Goal: Information Seeking & Learning: Stay updated

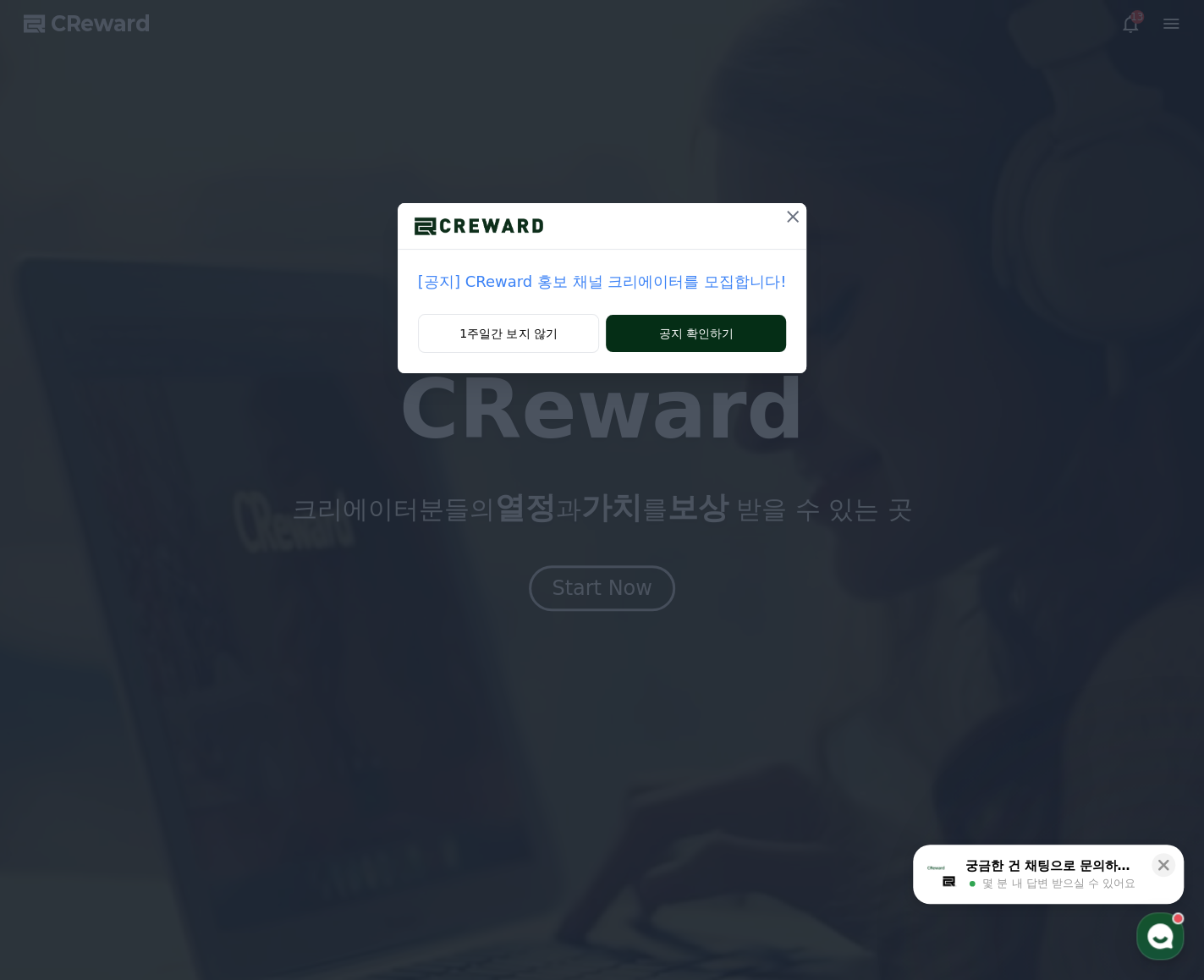
click at [659, 336] on button "공지 확인하기" at bounding box center [695, 333] width 180 height 37
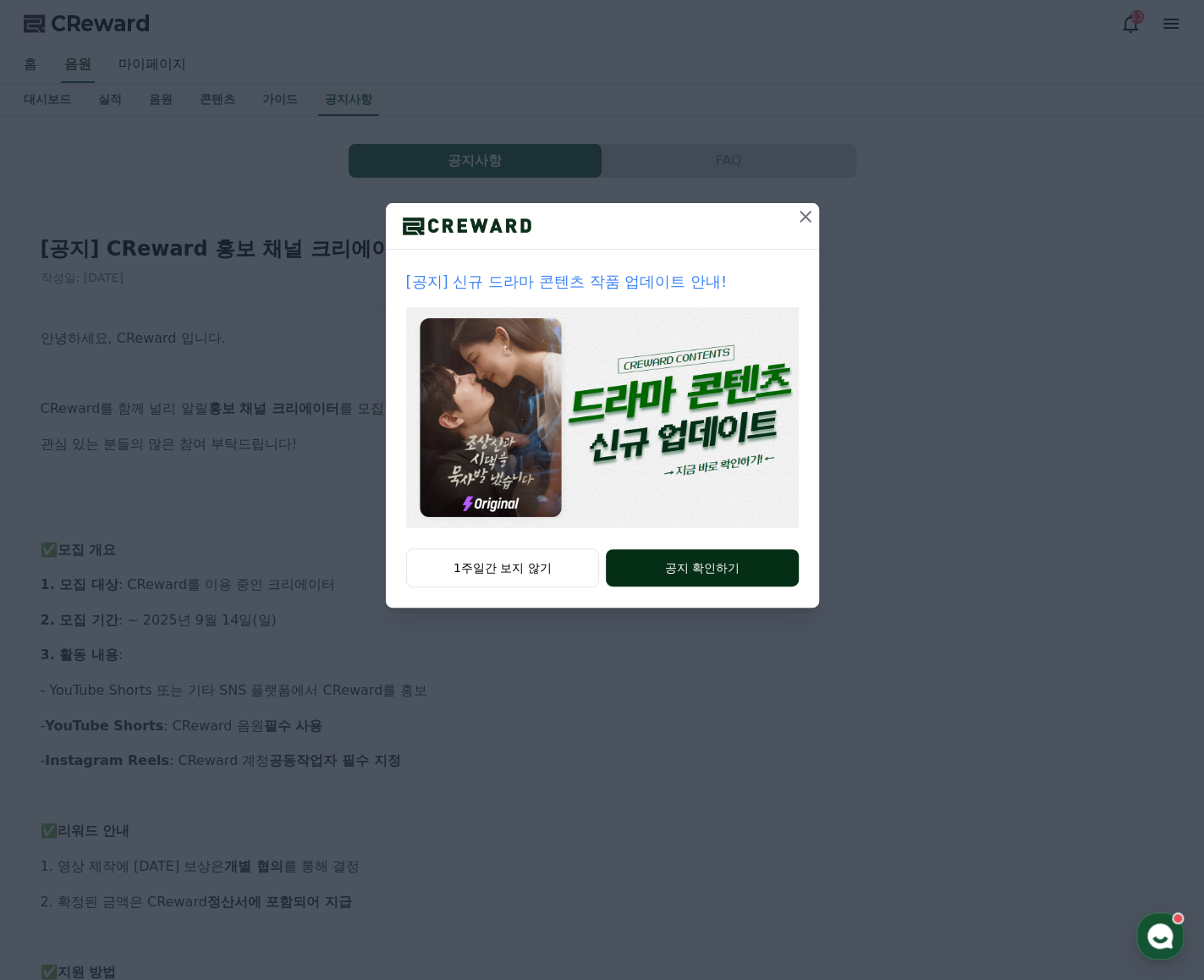
click at [691, 574] on button "공지 확인하기" at bounding box center [702, 567] width 192 height 37
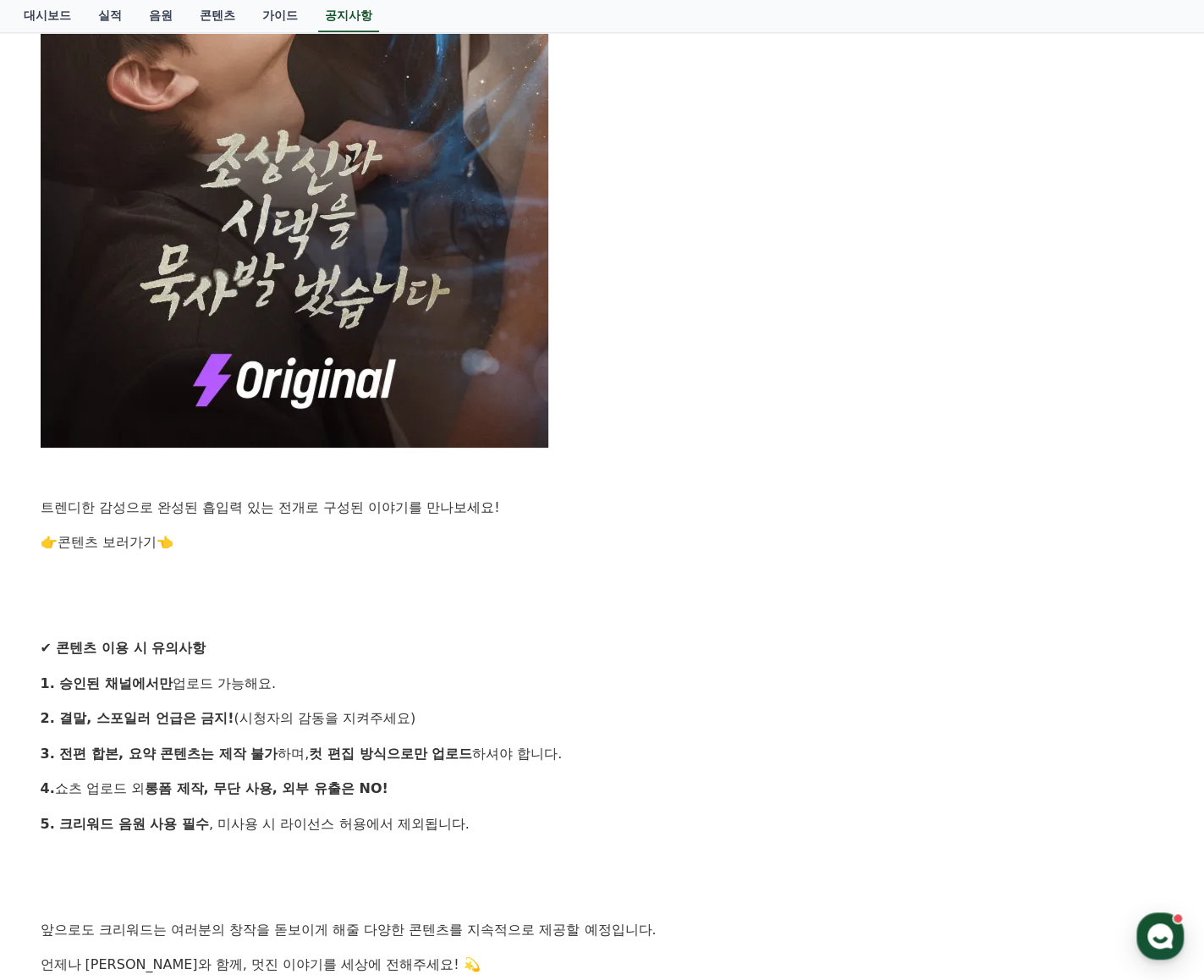
scroll to position [1482, 0]
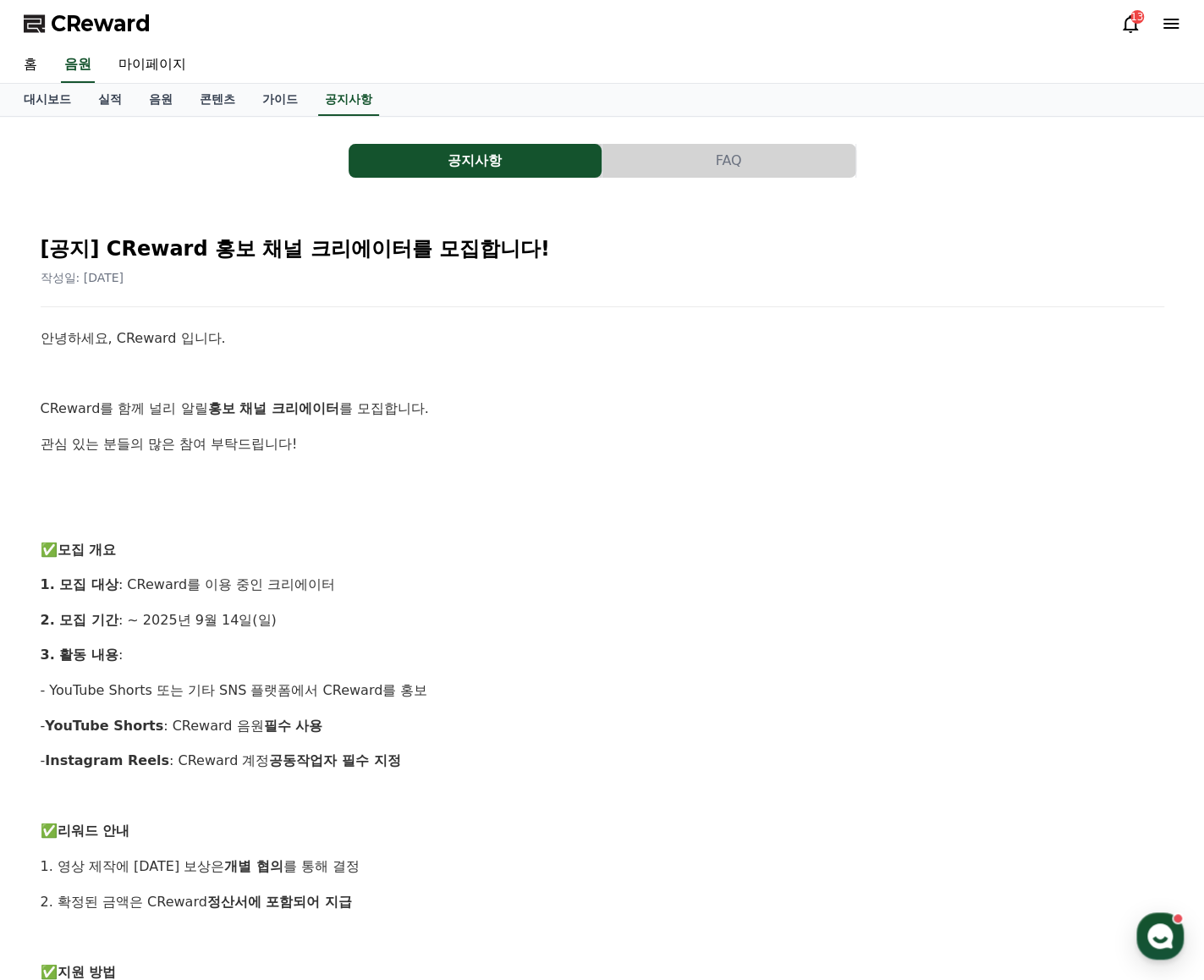
click at [1159, 24] on div "13" at bounding box center [1150, 23] width 61 height 21
click at [1132, 29] on icon at bounding box center [1130, 24] width 15 height 18
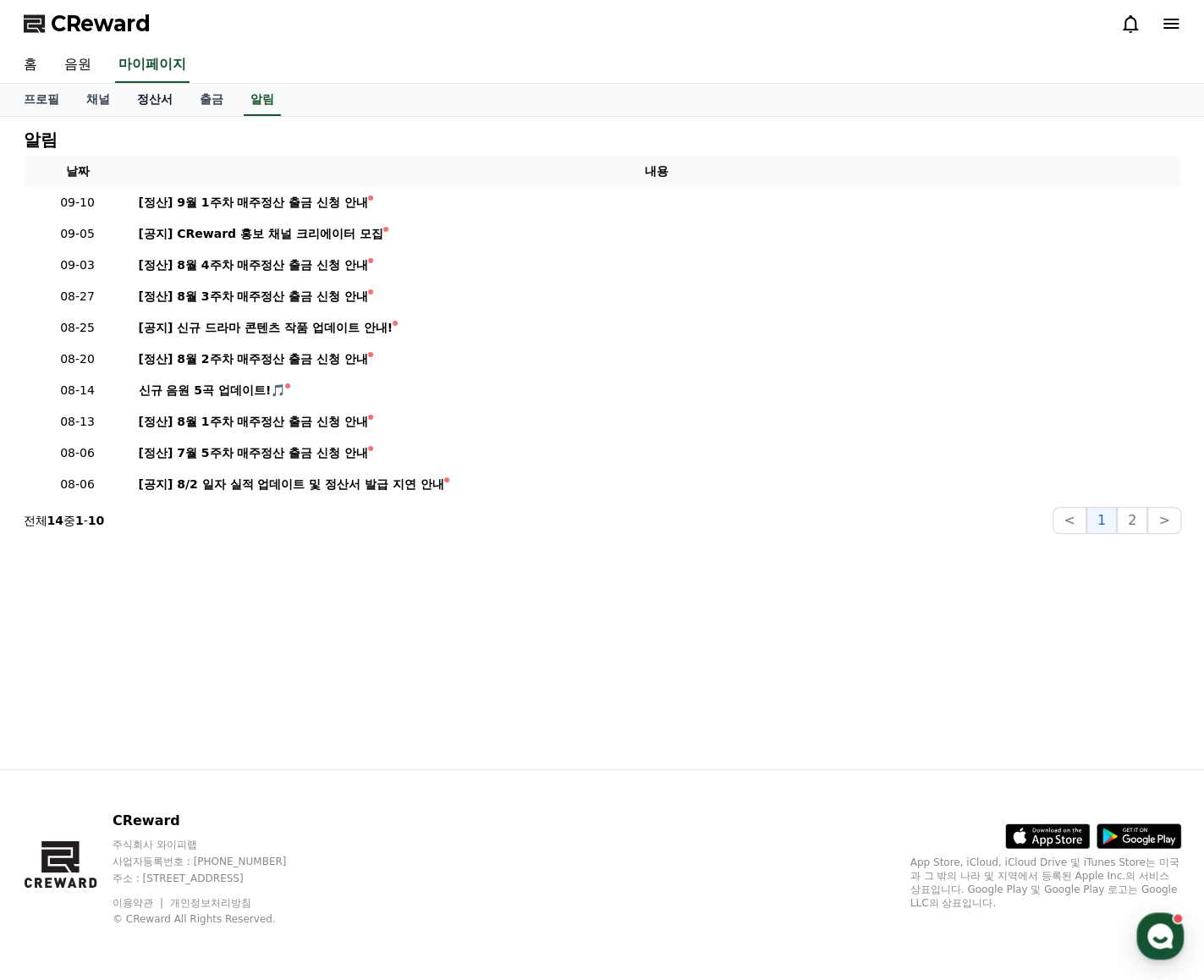
click at [153, 101] on link "정산서" at bounding box center [155, 100] width 63 height 32
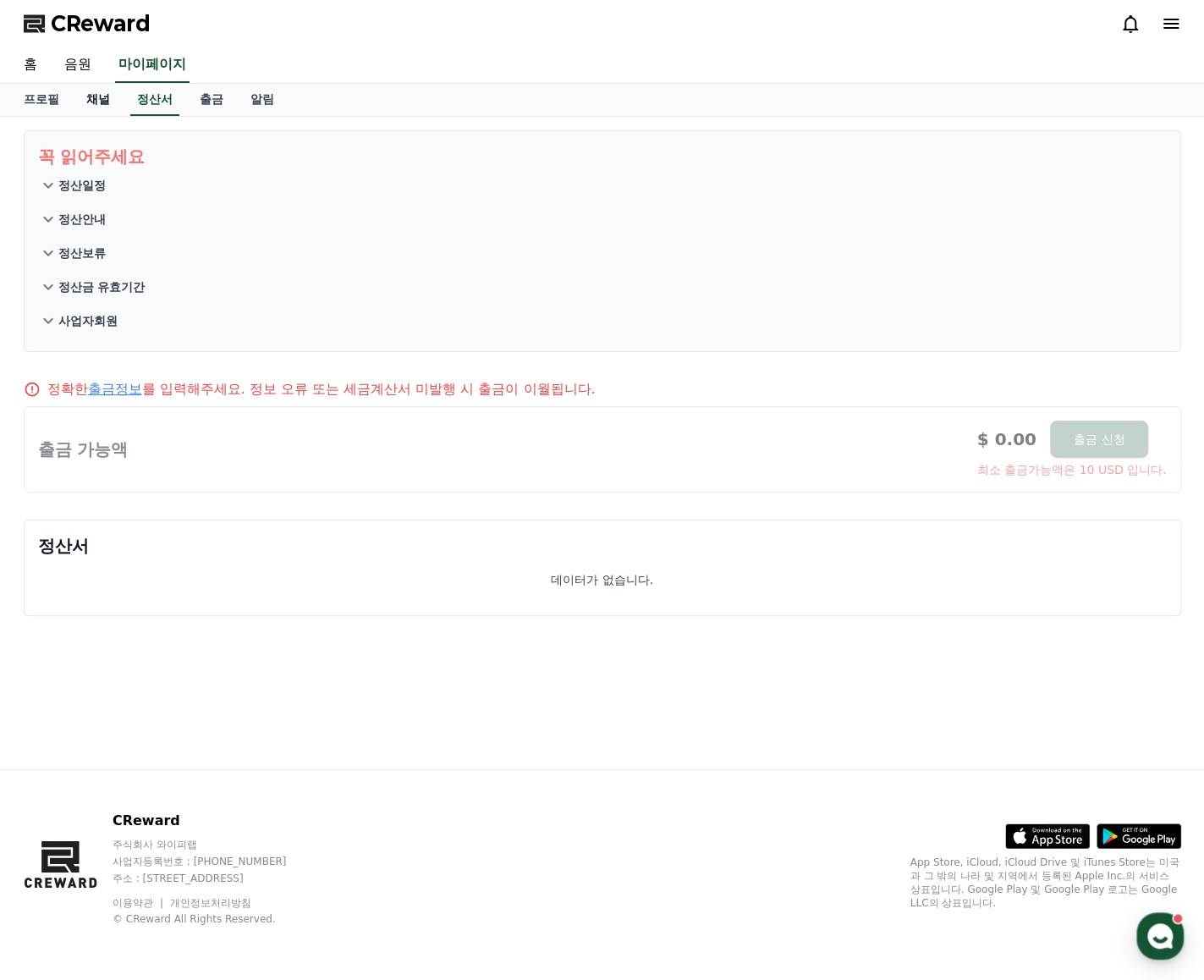
click at [100, 101] on link "채널" at bounding box center [98, 100] width 51 height 32
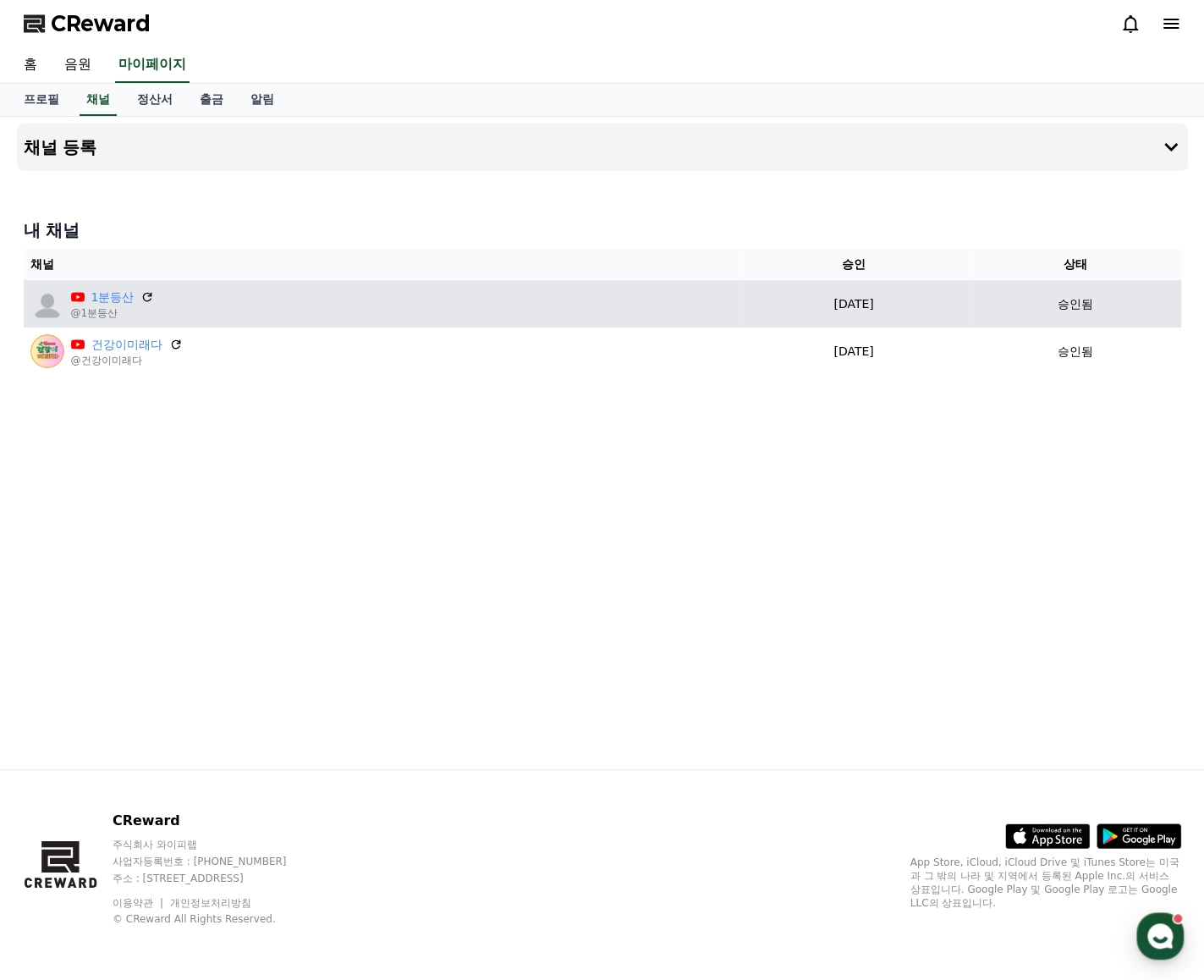
click at [53, 302] on img at bounding box center [48, 304] width 34 height 34
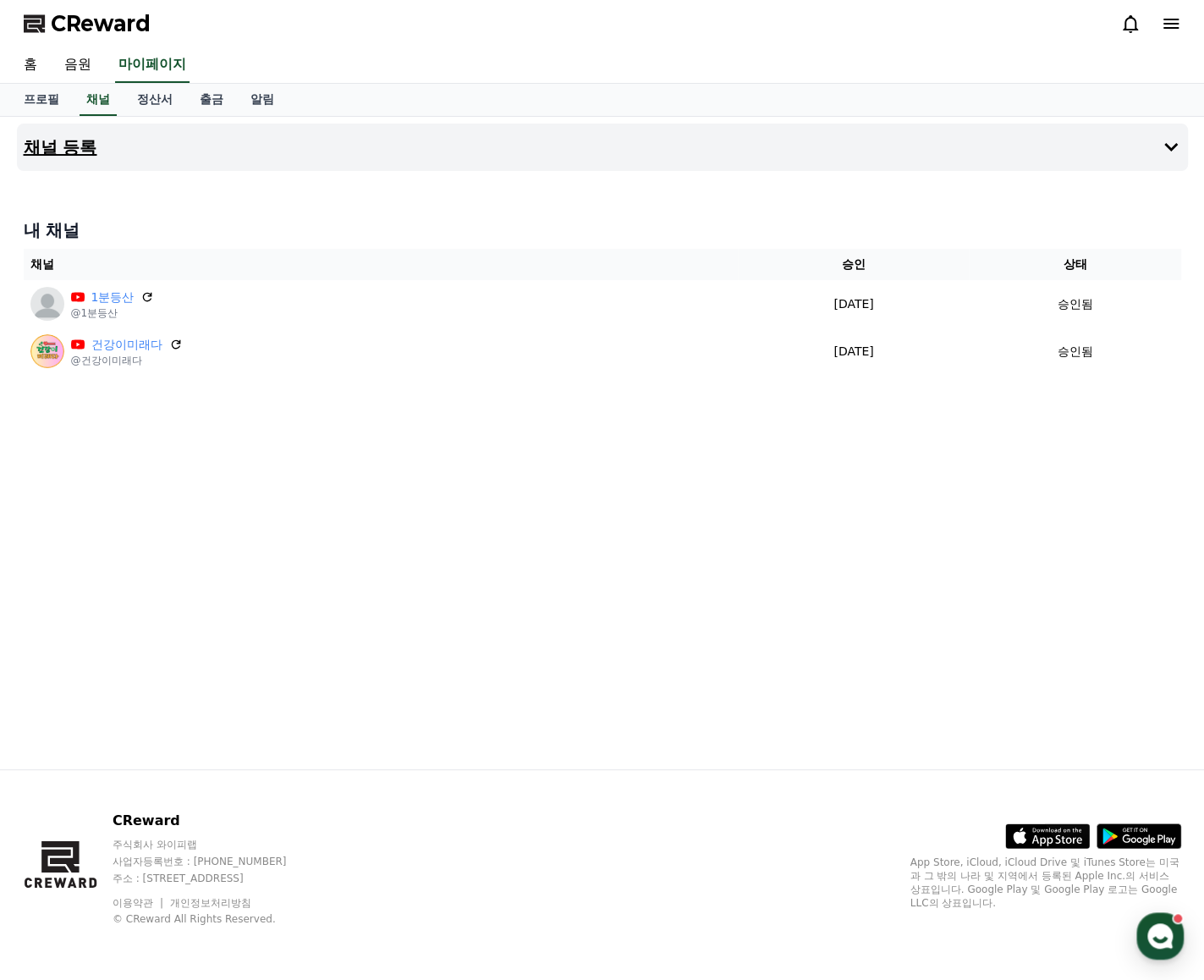
click at [95, 144] on h4 "채널 등록" at bounding box center [60, 147] width 74 height 19
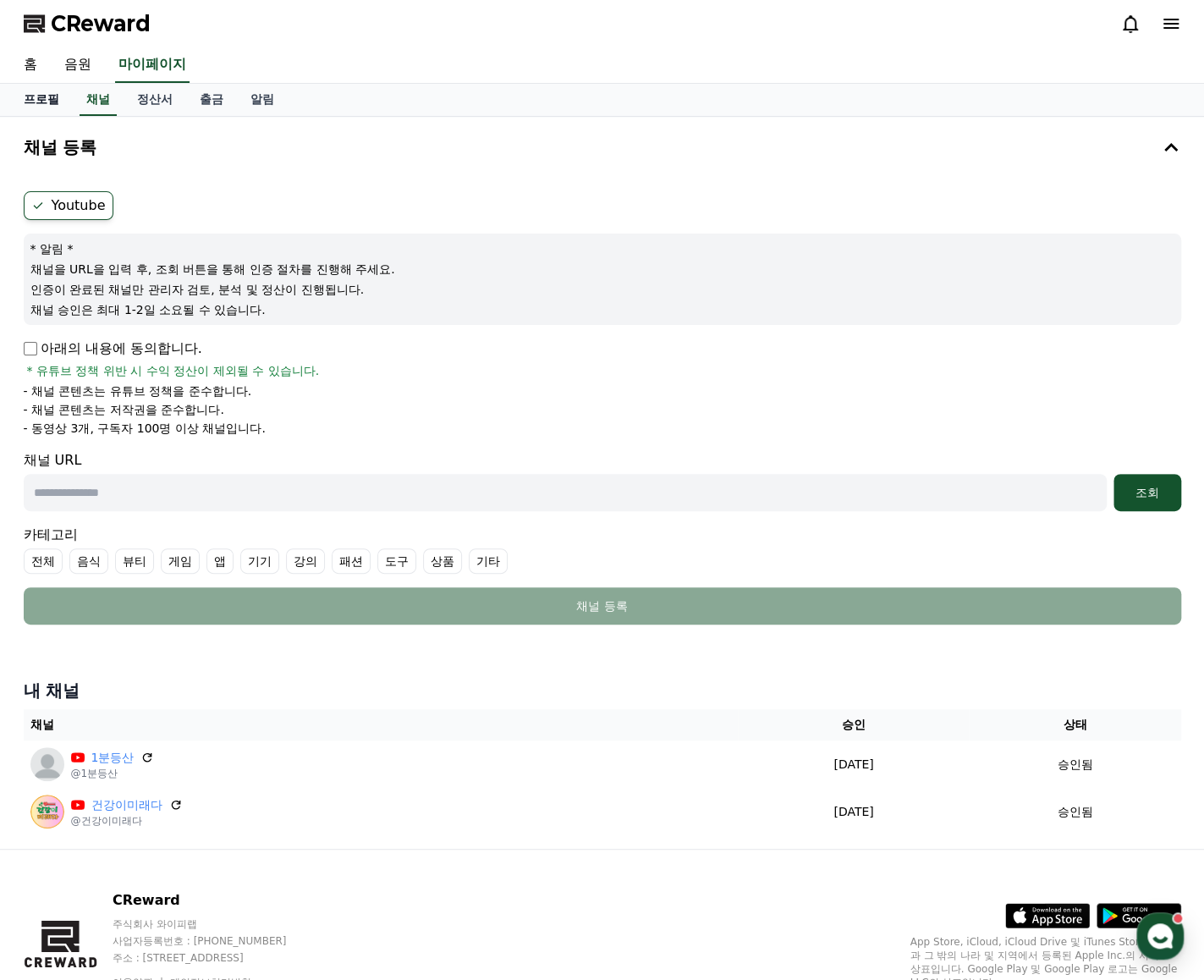
click at [41, 99] on link "프로필" at bounding box center [41, 100] width 63 height 32
select select "**********"
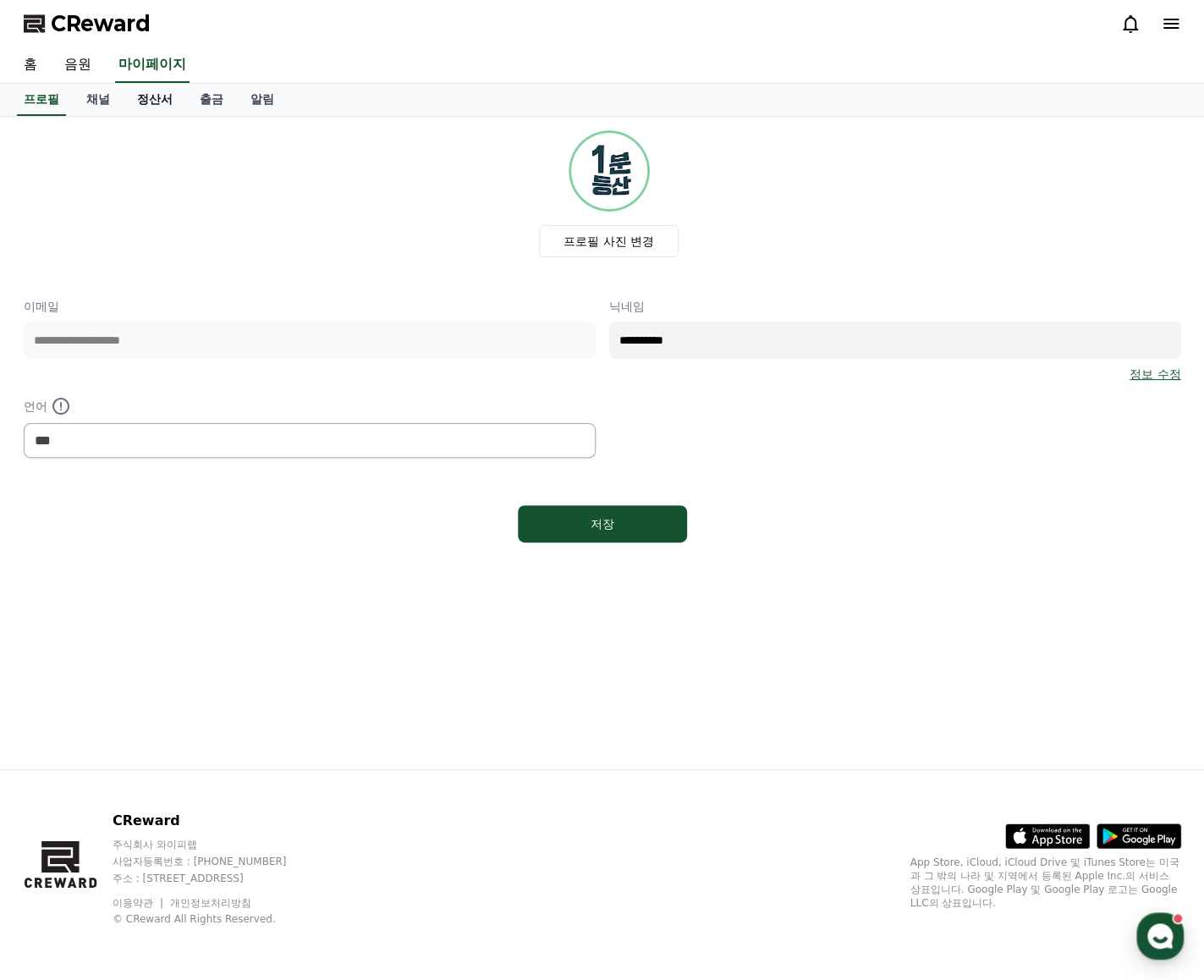
click at [142, 102] on link "정산서" at bounding box center [155, 100] width 63 height 32
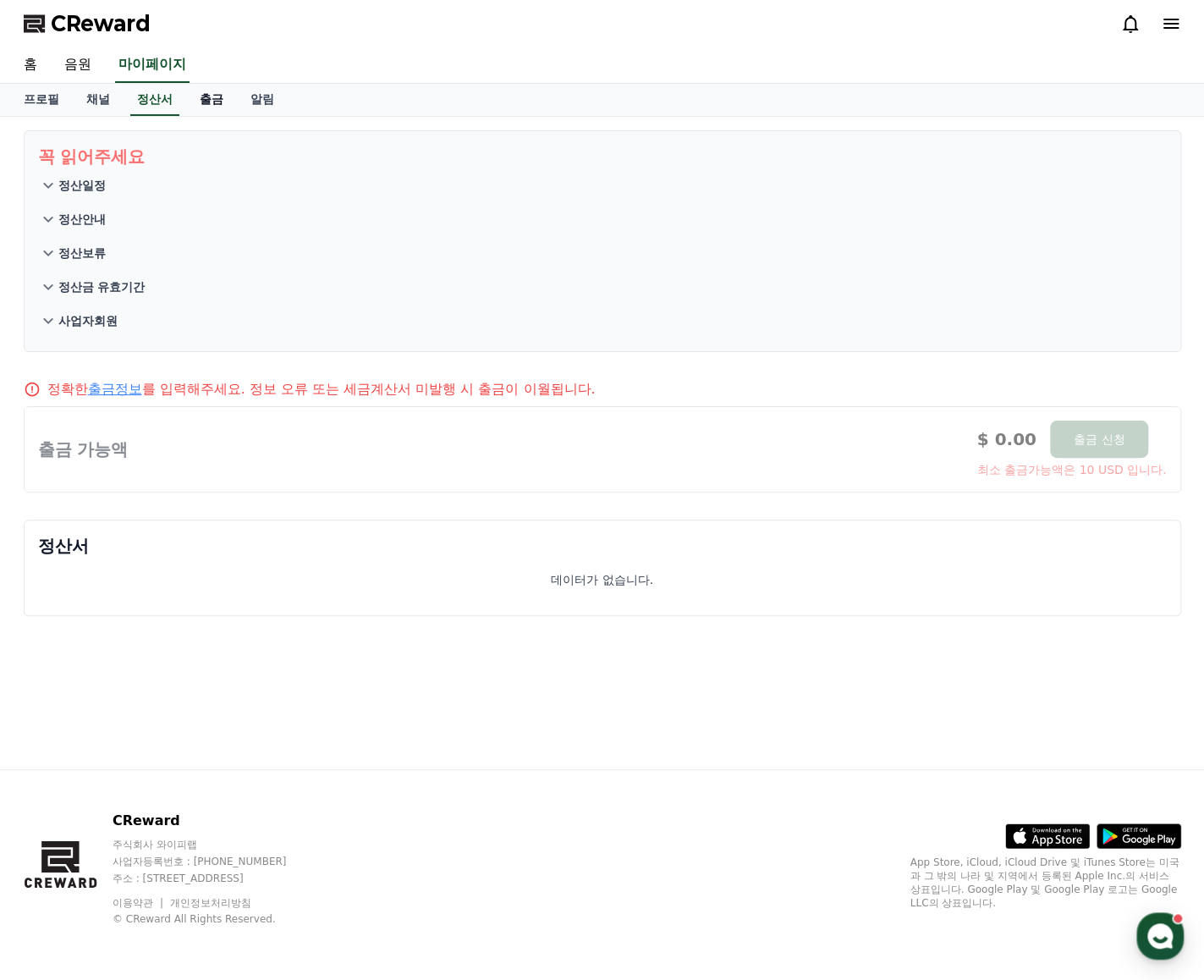
click at [208, 102] on link "출금" at bounding box center [211, 100] width 51 height 32
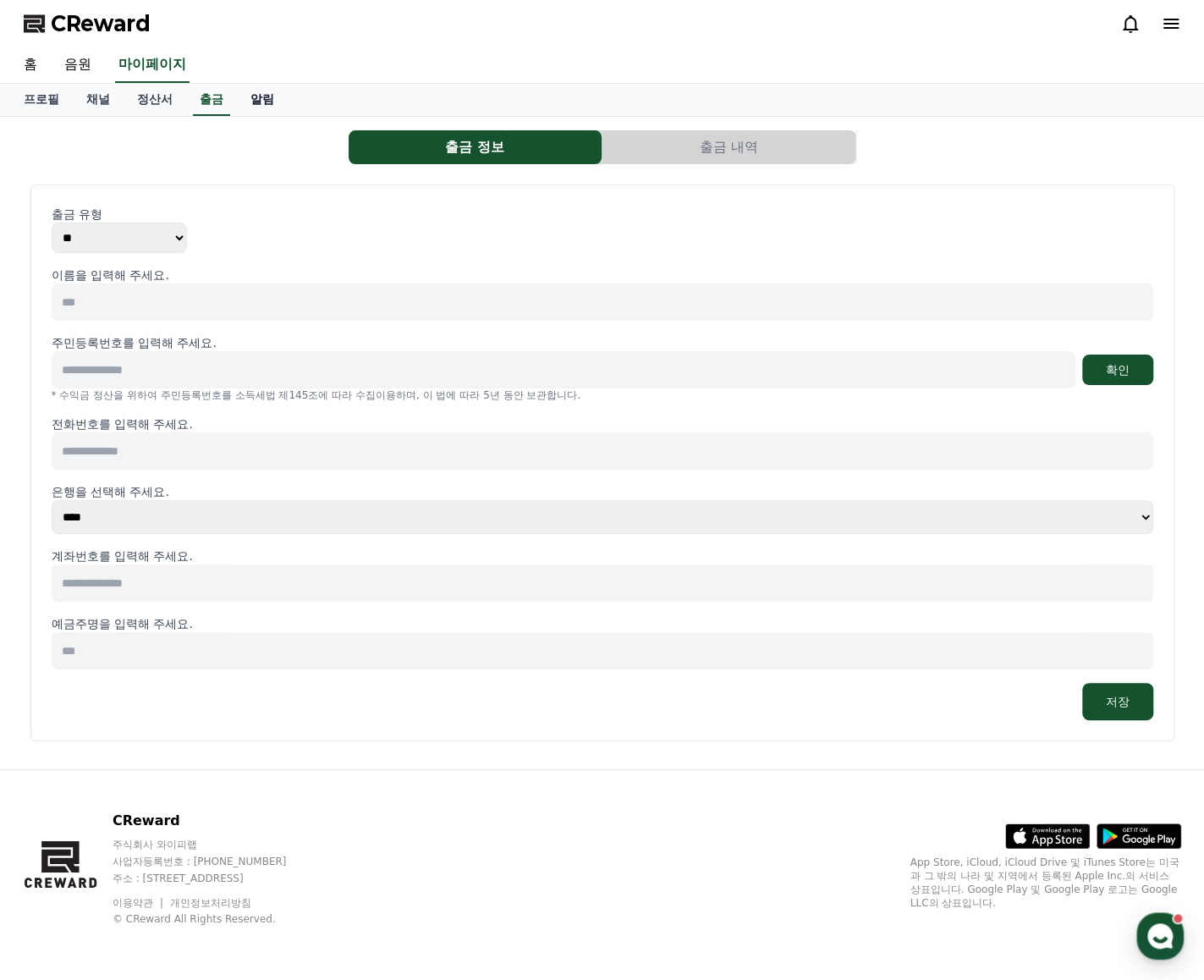
click at [257, 99] on link "알림" at bounding box center [262, 100] width 51 height 32
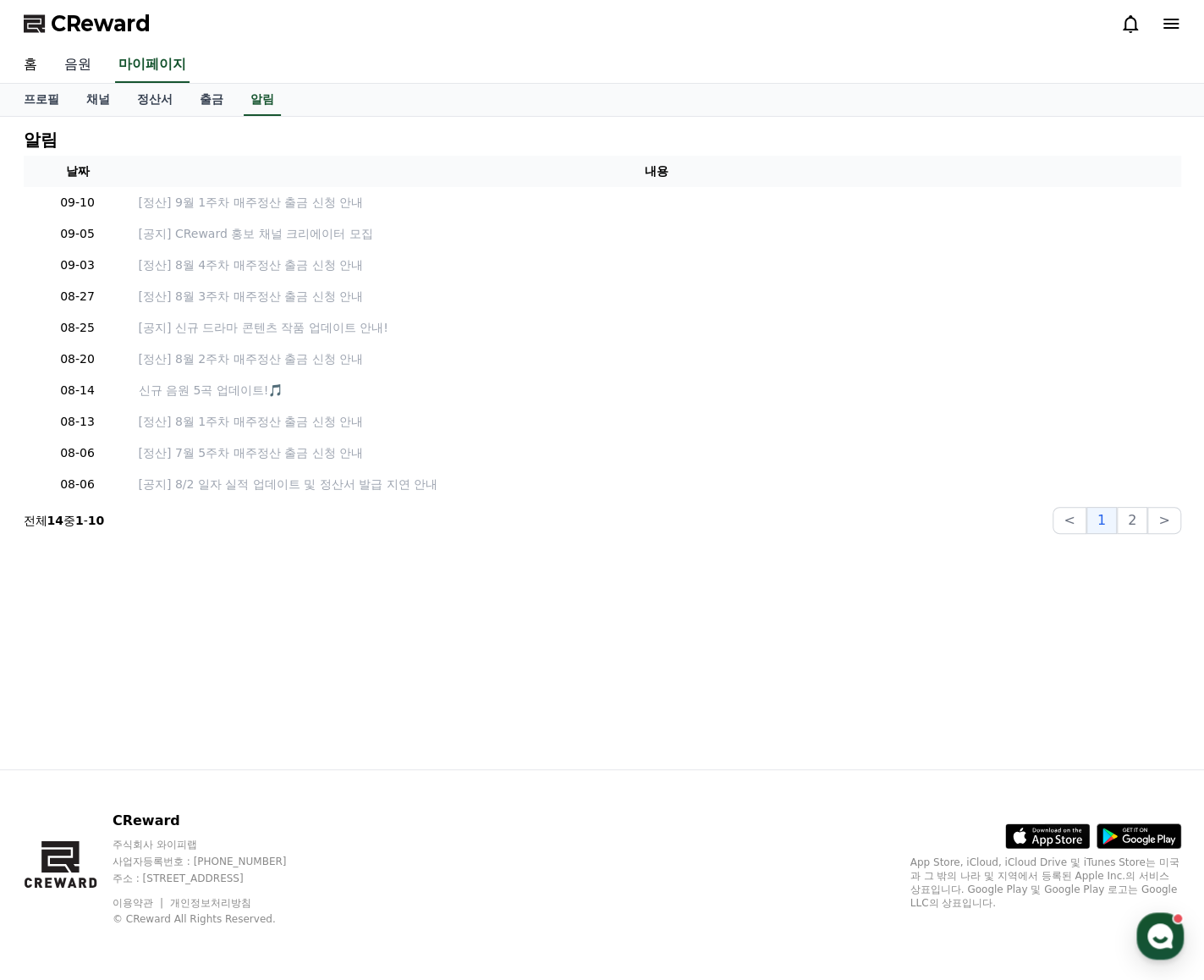
click at [77, 61] on link "음원" at bounding box center [78, 66] width 54 height 36
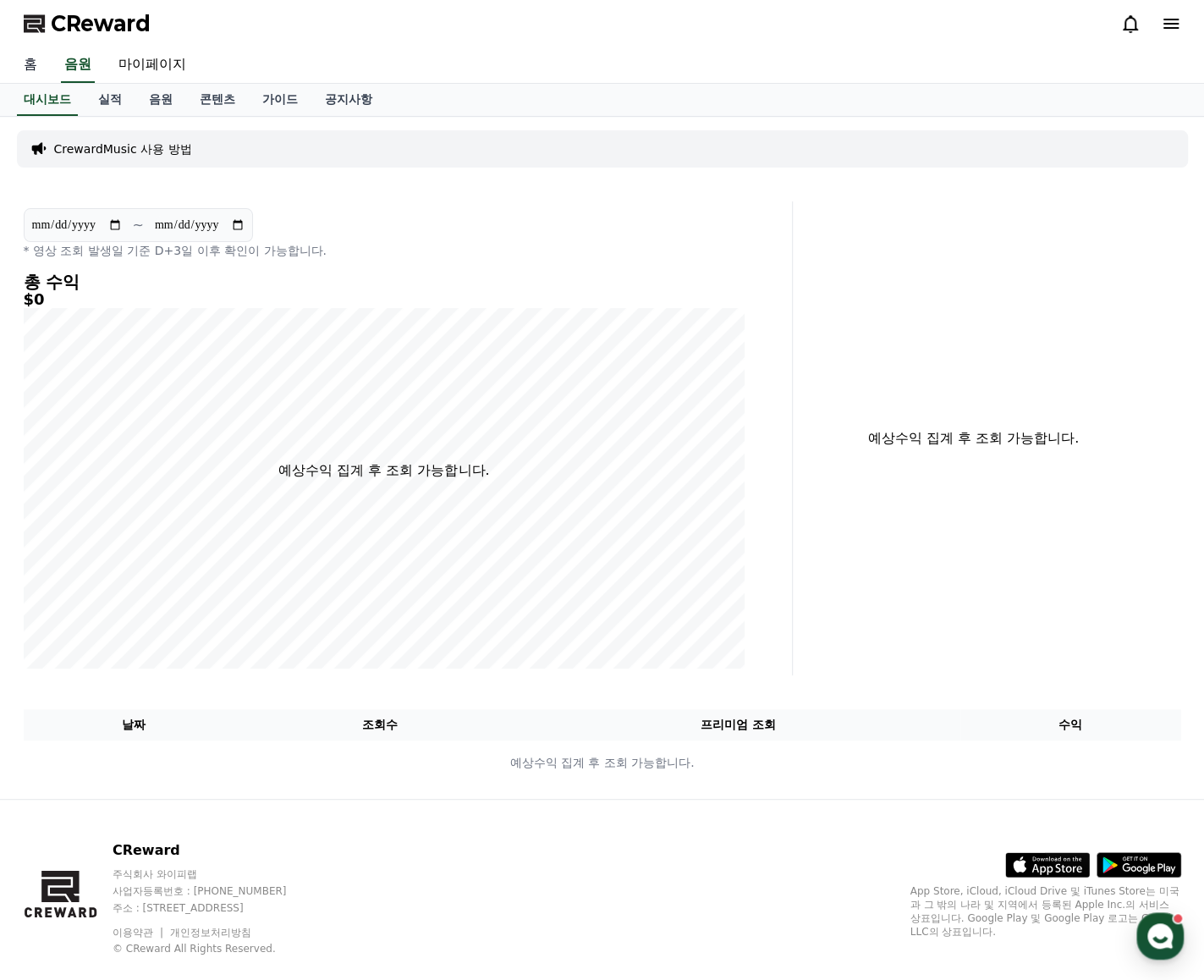
click at [26, 64] on link "홈" at bounding box center [30, 66] width 40 height 36
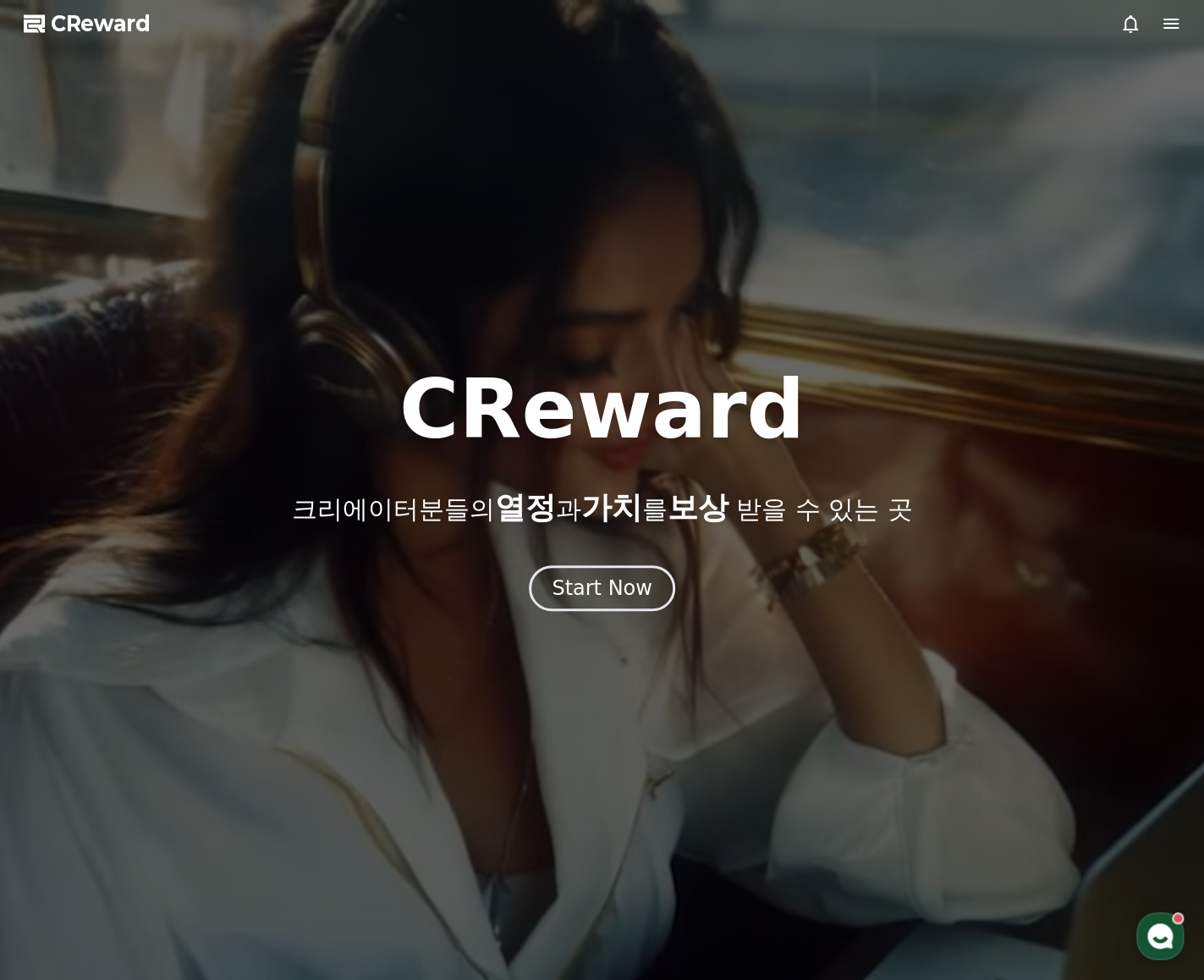
click at [1184, 25] on div at bounding box center [602, 490] width 1204 height 980
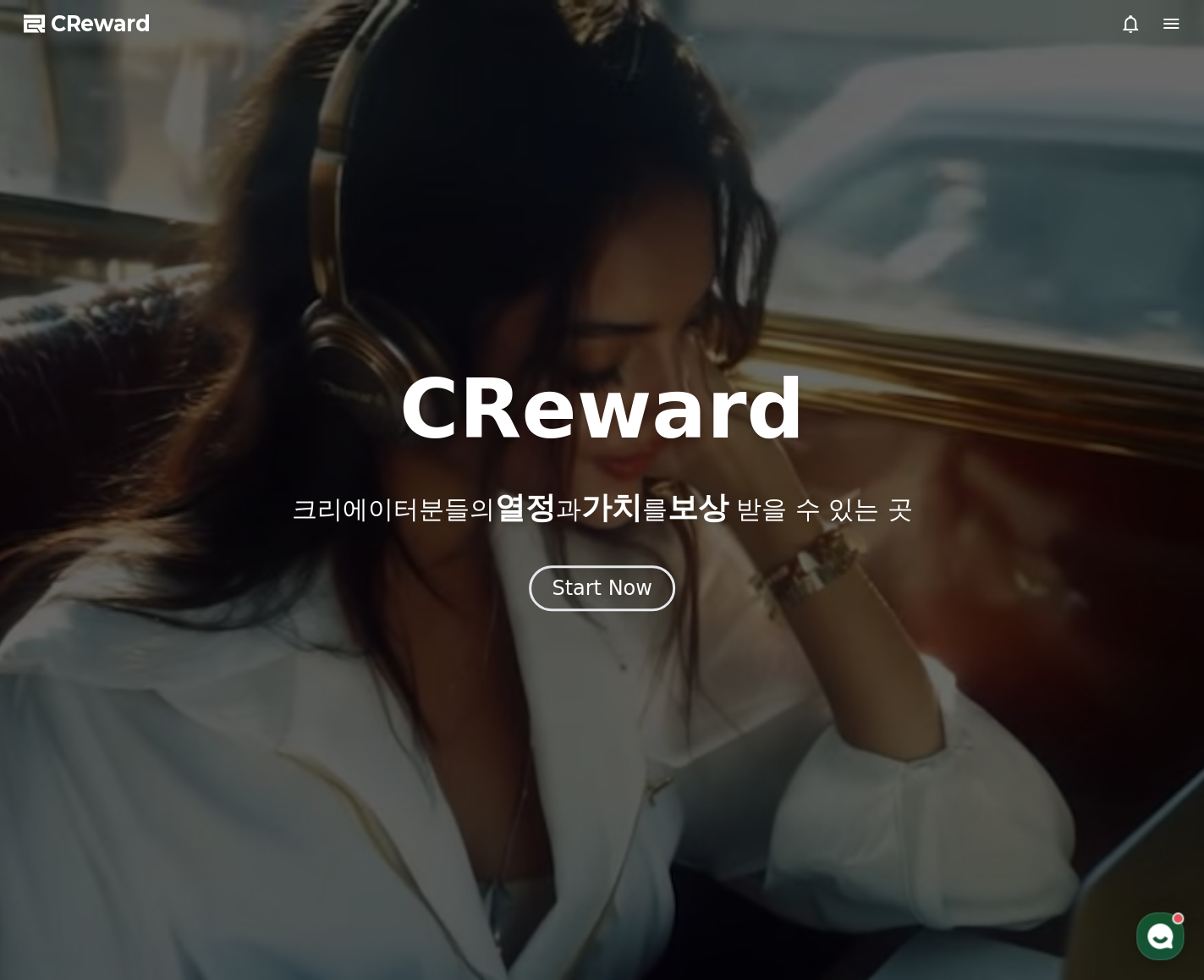
click at [1171, 25] on icon at bounding box center [1171, 23] width 21 height 21
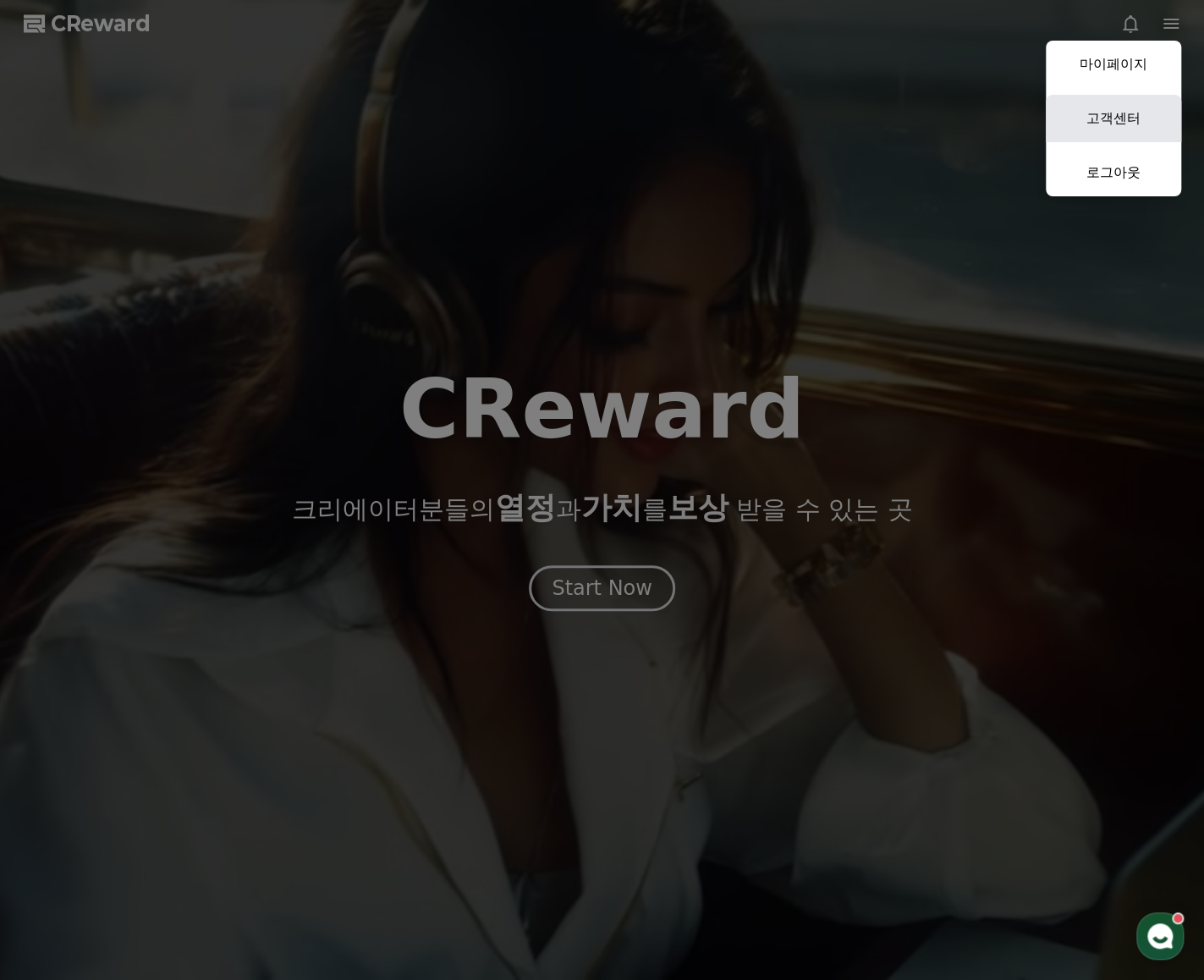
click at [1108, 112] on link "고객센터" at bounding box center [1112, 118] width 135 height 48
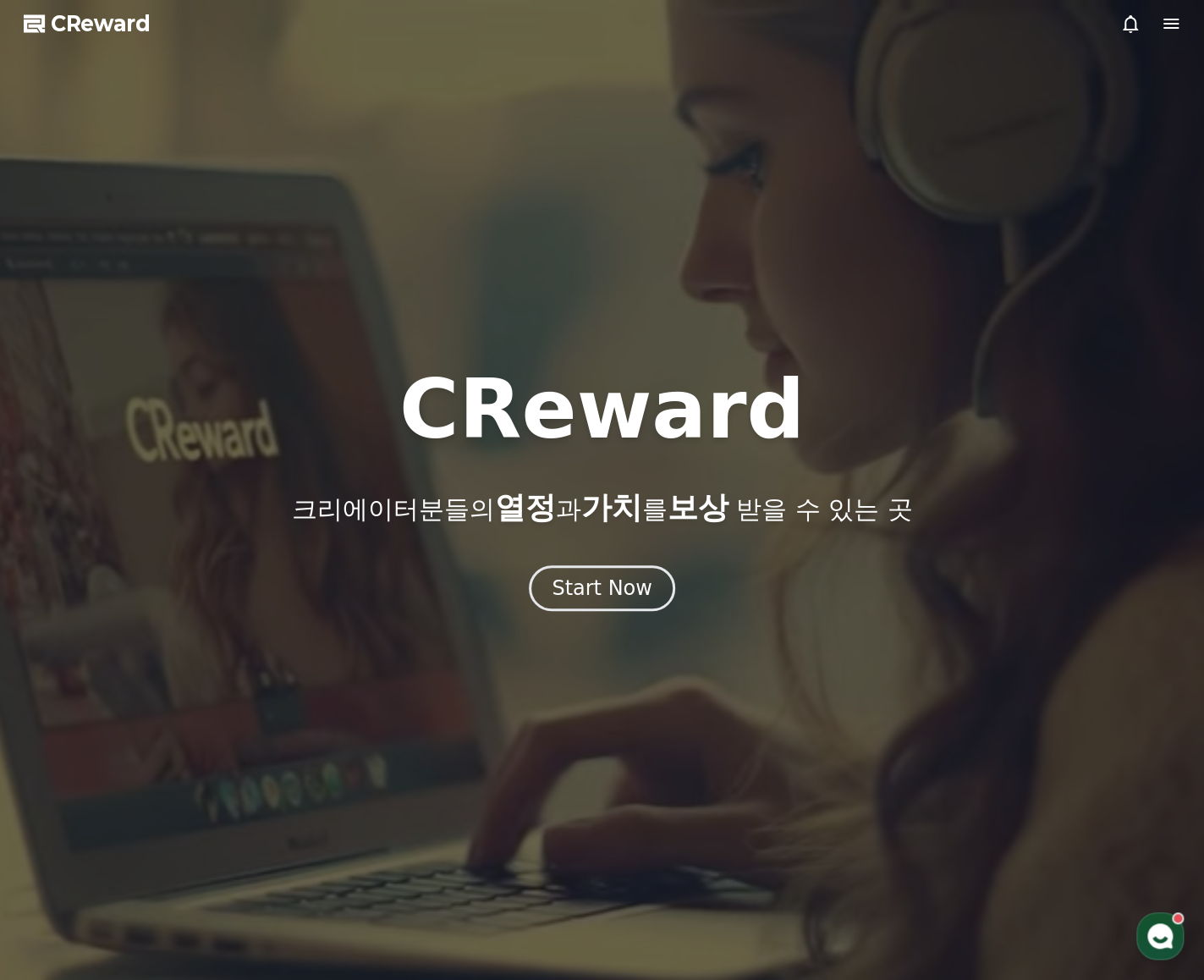
click at [1167, 21] on icon at bounding box center [1171, 23] width 21 height 21
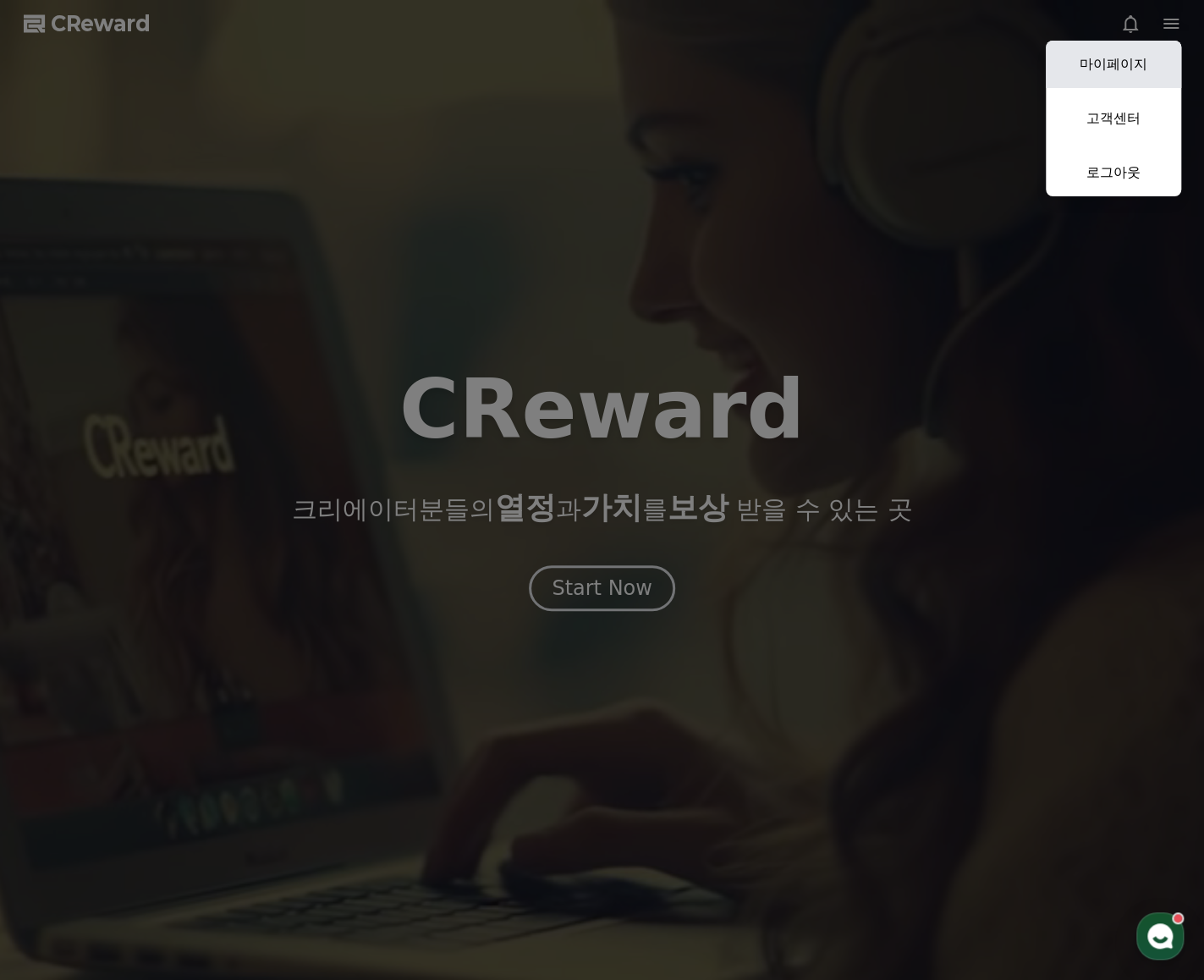
click at [1120, 66] on link "마이페이지" at bounding box center [1112, 64] width 135 height 48
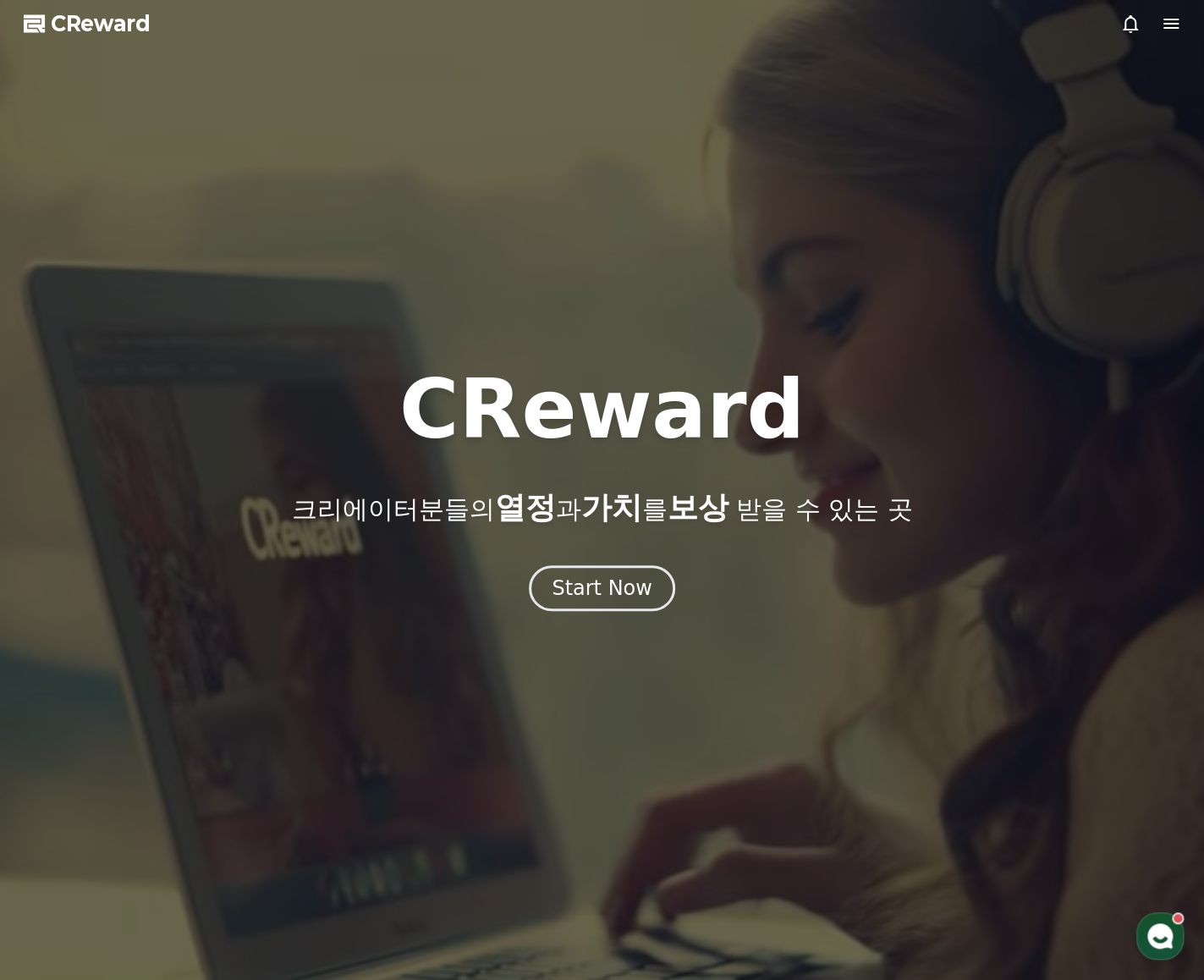
select select "**********"
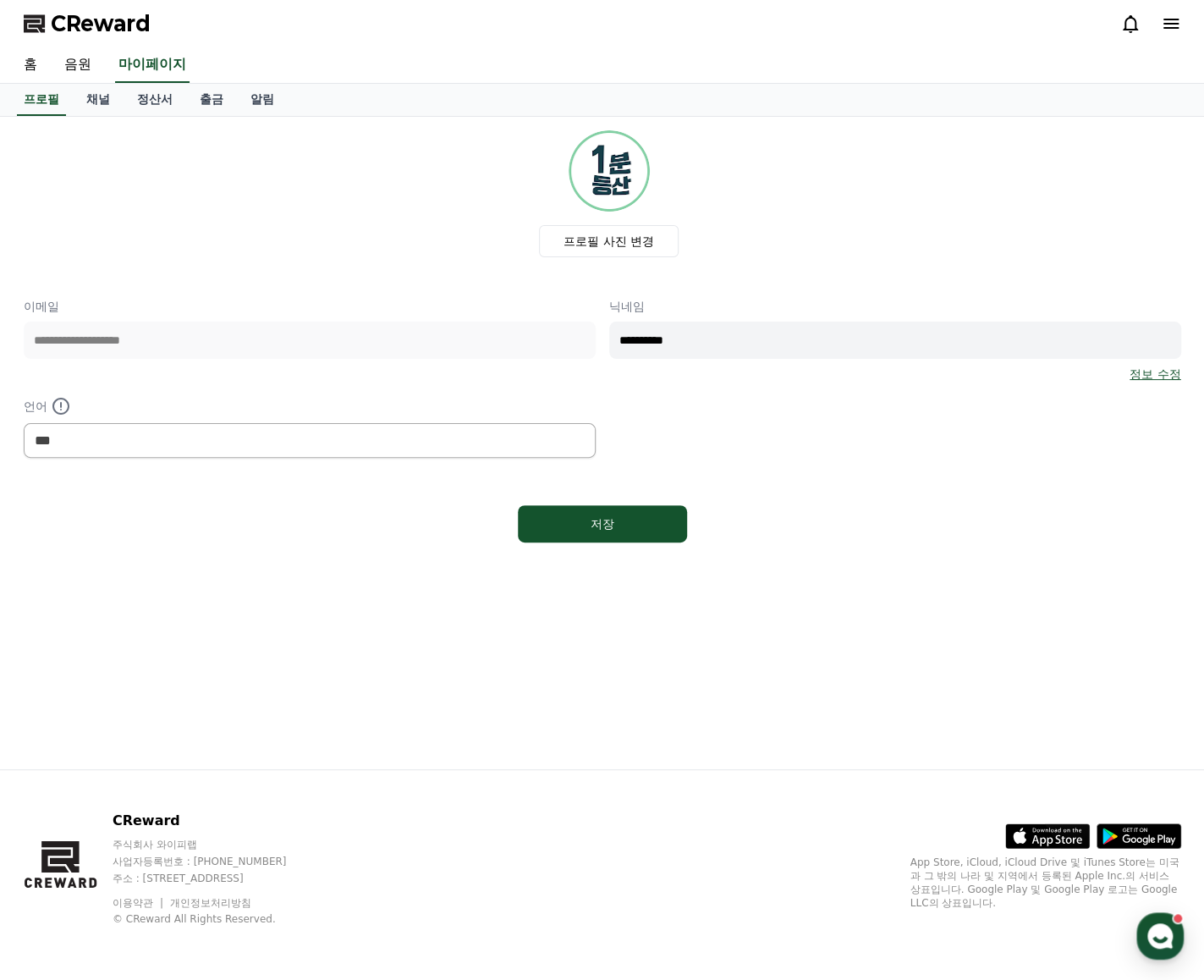
click at [1174, 31] on icon at bounding box center [1171, 23] width 21 height 21
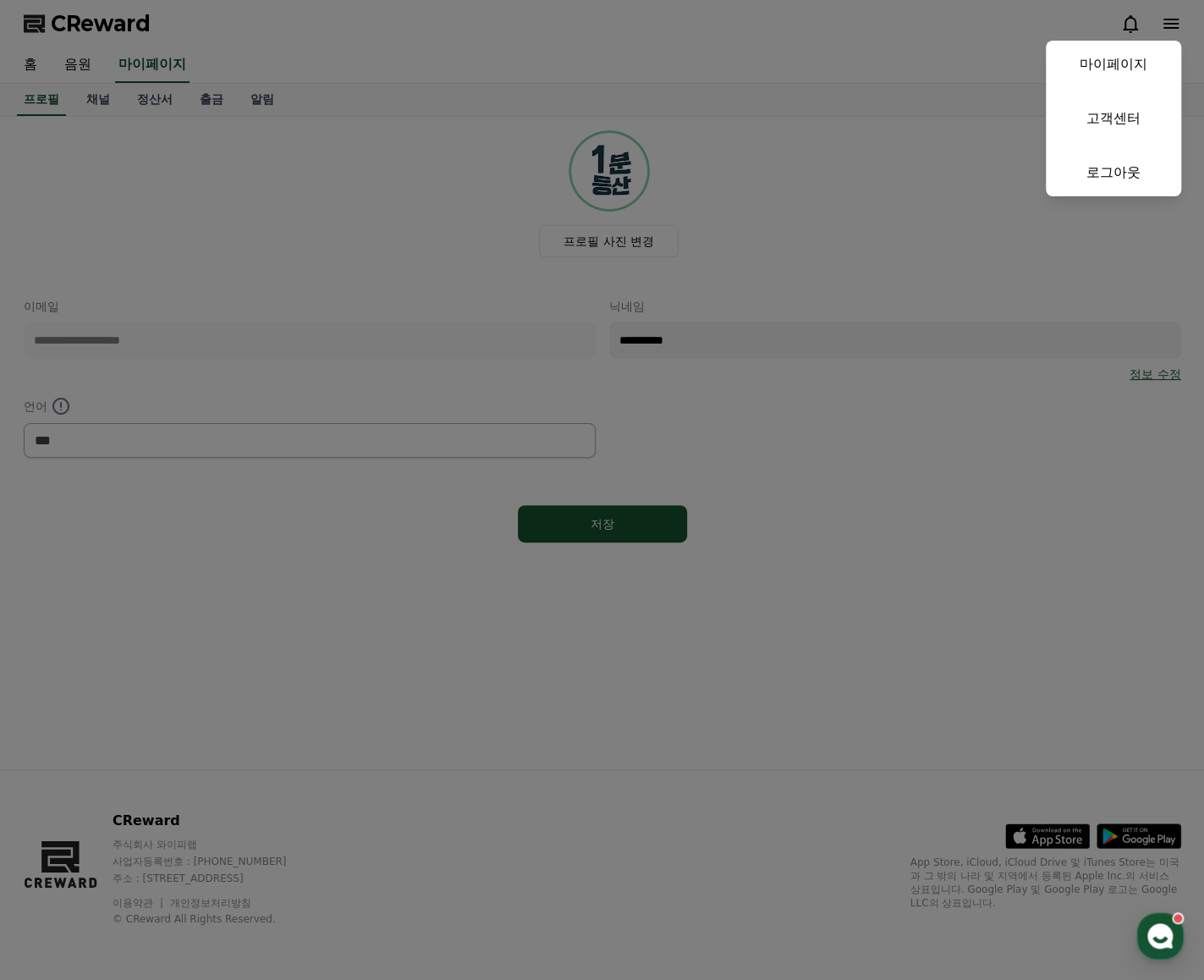
click at [846, 568] on button "close" at bounding box center [602, 490] width 1204 height 980
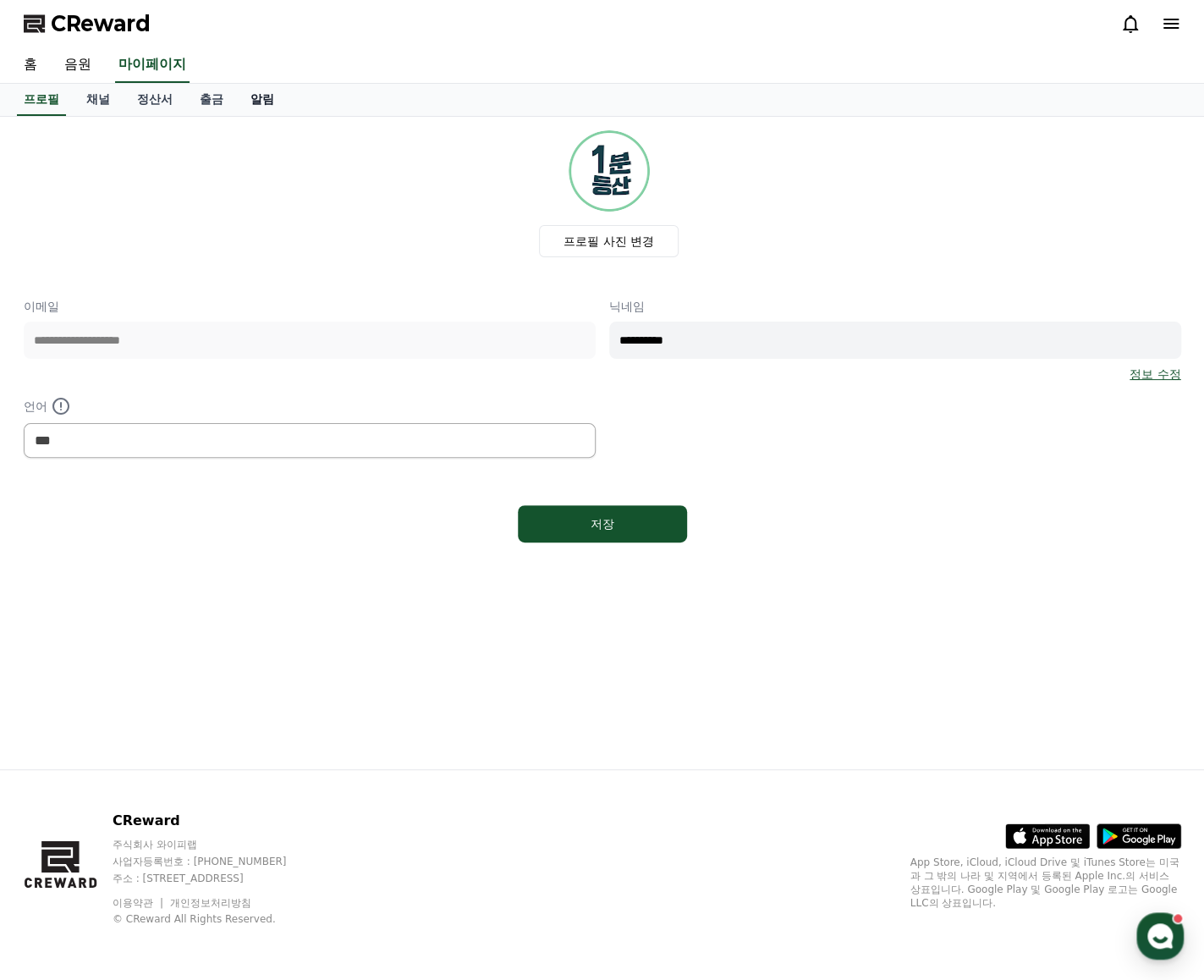
click at [245, 101] on link "알림" at bounding box center [262, 100] width 51 height 32
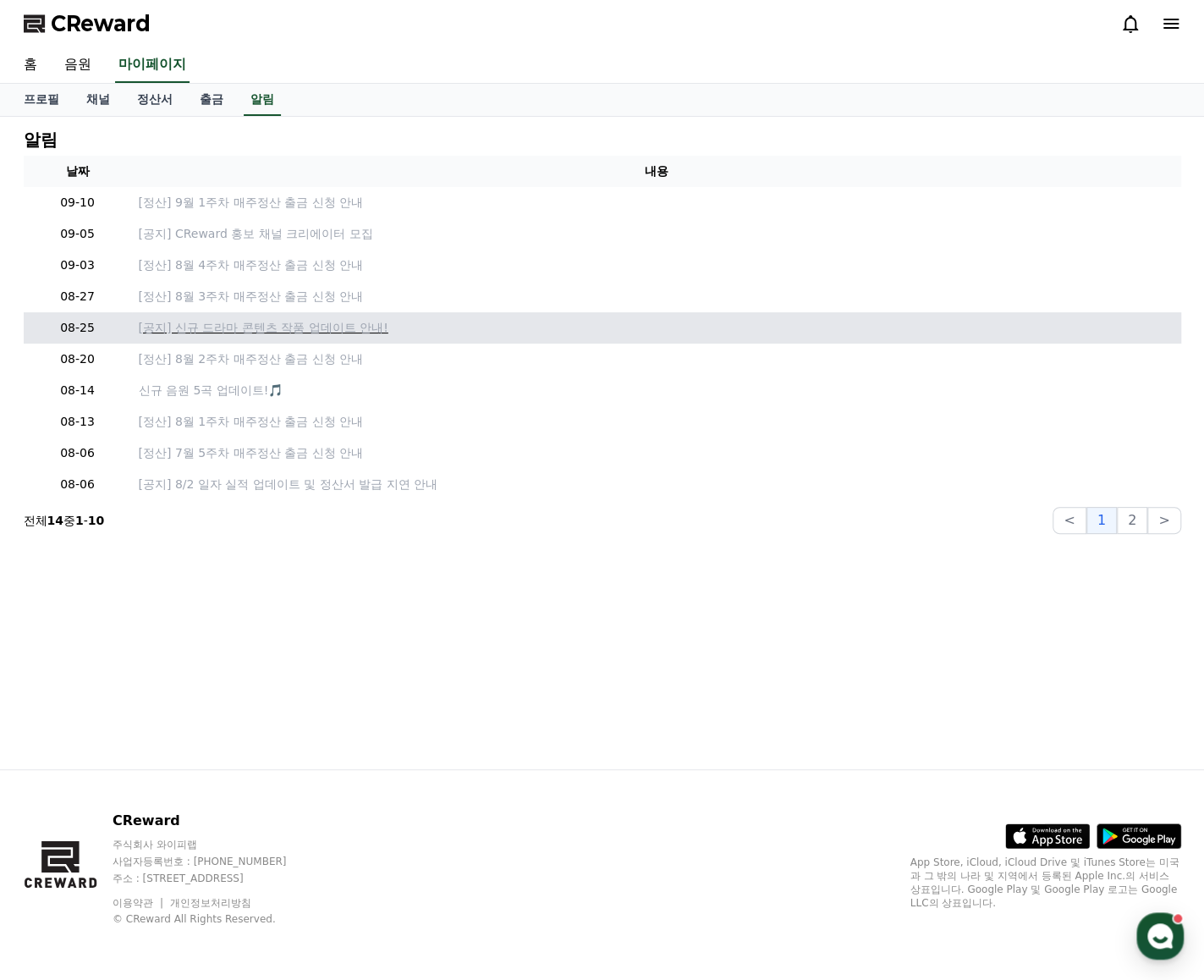
click at [204, 323] on p "[공지] 신규 드라마 콘텐츠 작품 업데이트 안내!" at bounding box center [657, 328] width 1035 height 18
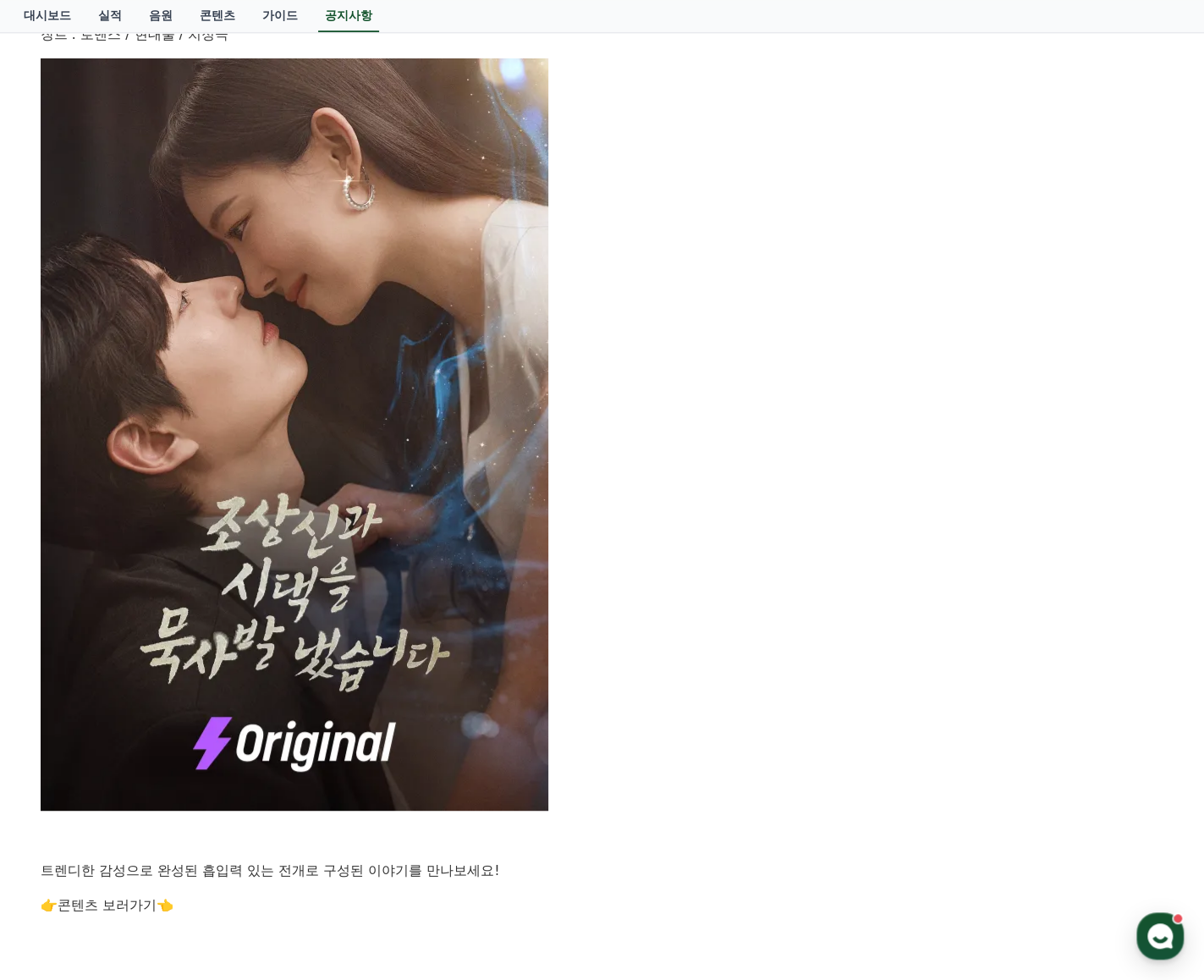
scroll to position [677, 0]
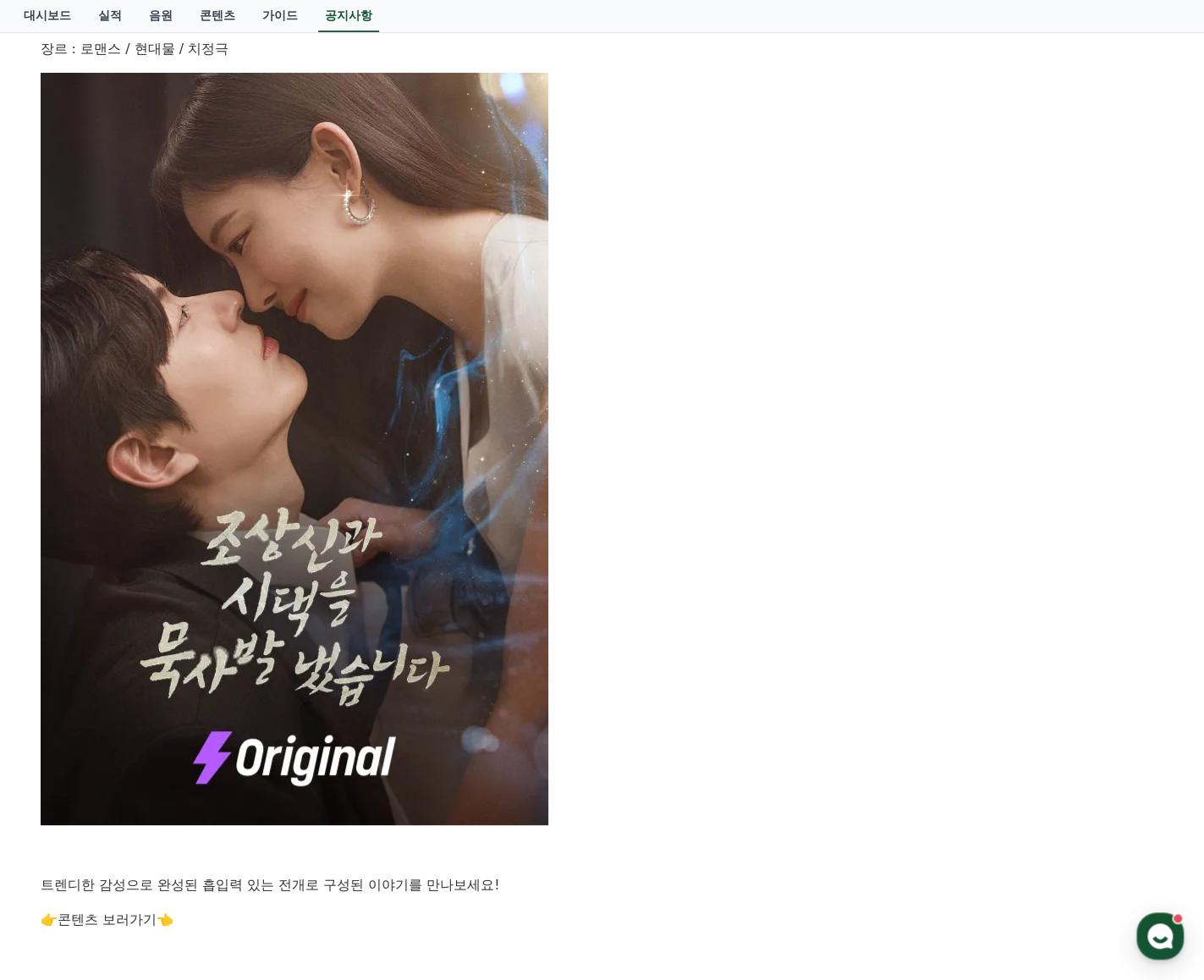
click at [763, 471] on p at bounding box center [602, 449] width 1123 height 752
click at [771, 502] on p at bounding box center [602, 449] width 1123 height 752
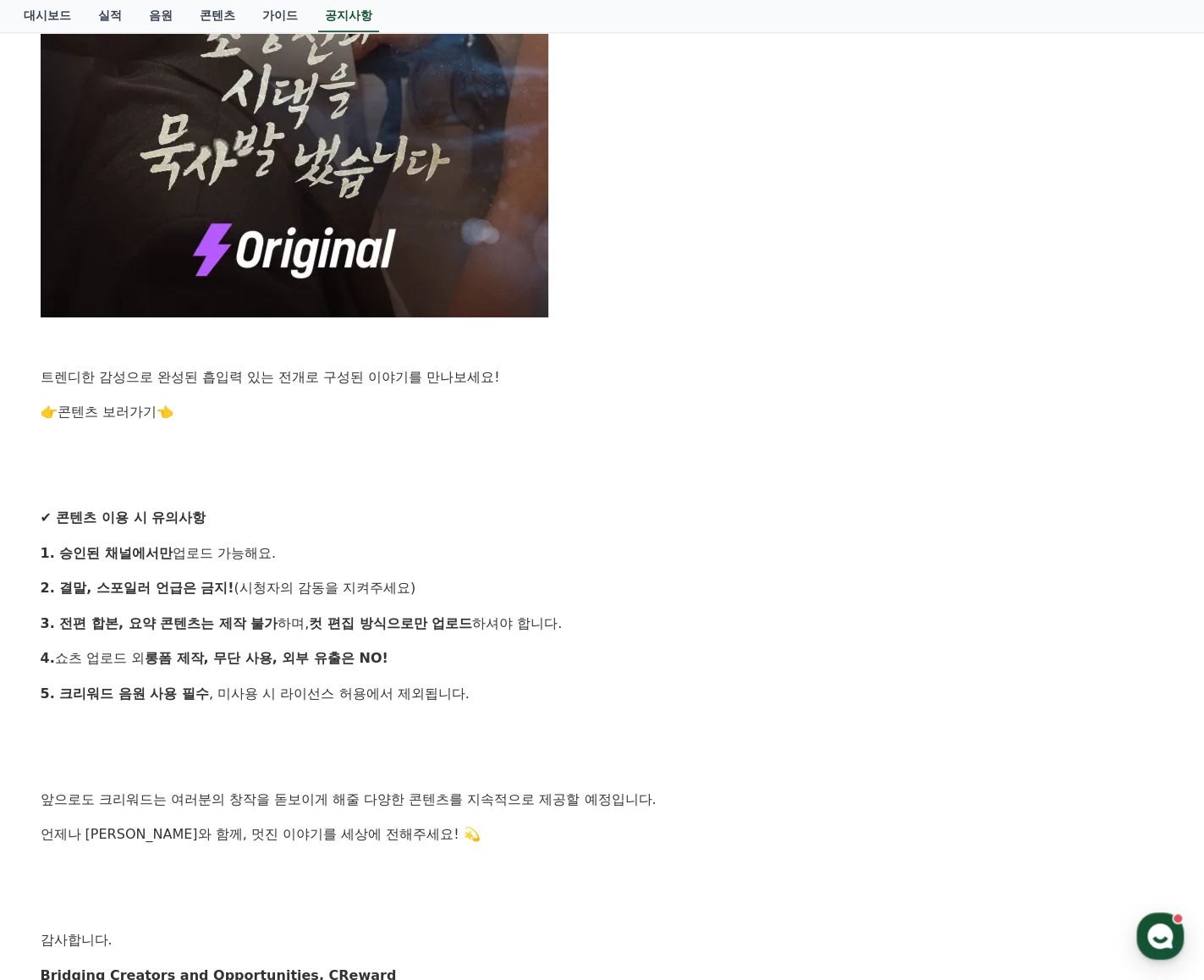
scroll to position [1482, 0]
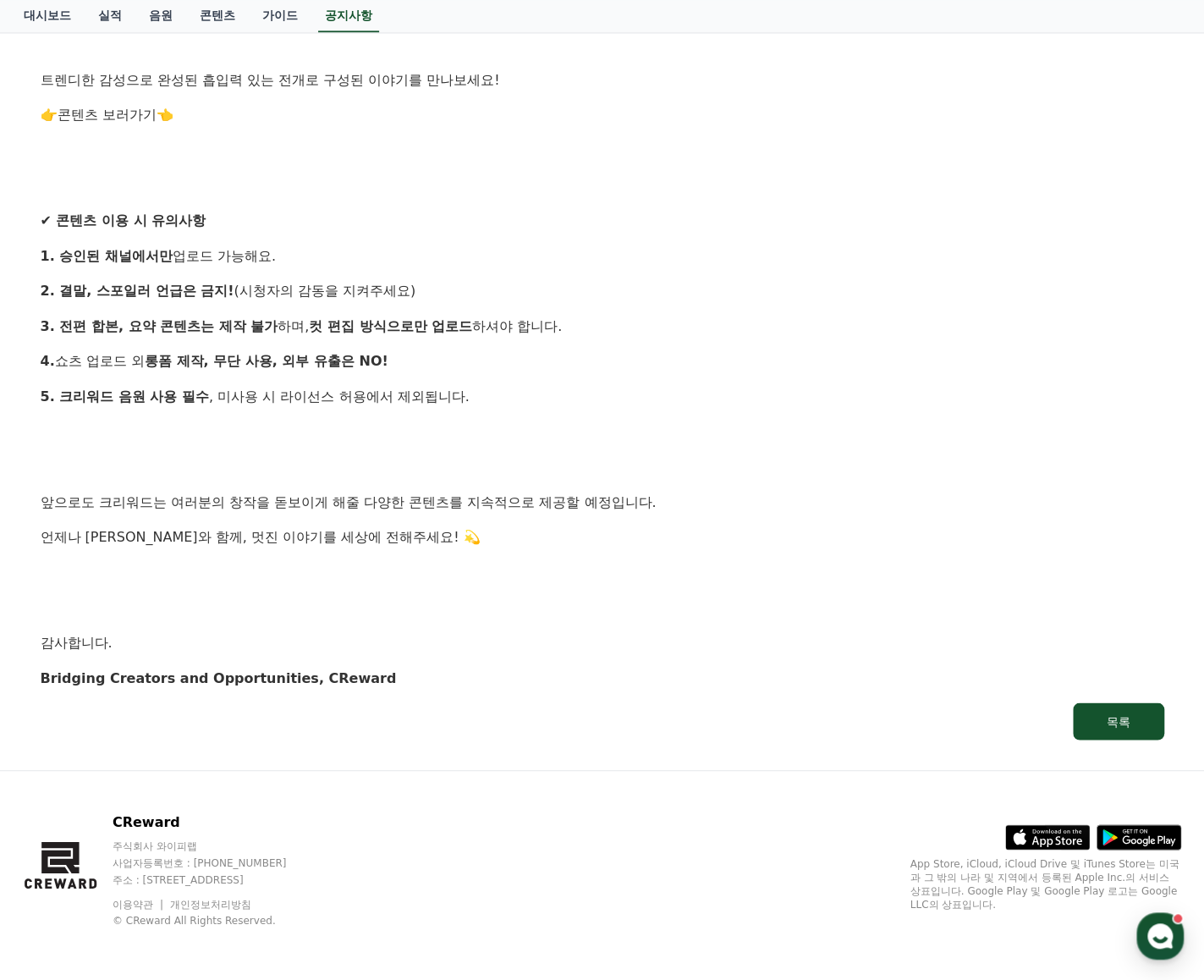
click at [659, 527] on p "언제나 [PERSON_NAME]와 함께, 멋진 이야기를 세상에 전해주세요! 💫" at bounding box center [602, 537] width 1123 height 22
click at [1123, 713] on div "목록" at bounding box center [1118, 721] width 23 height 17
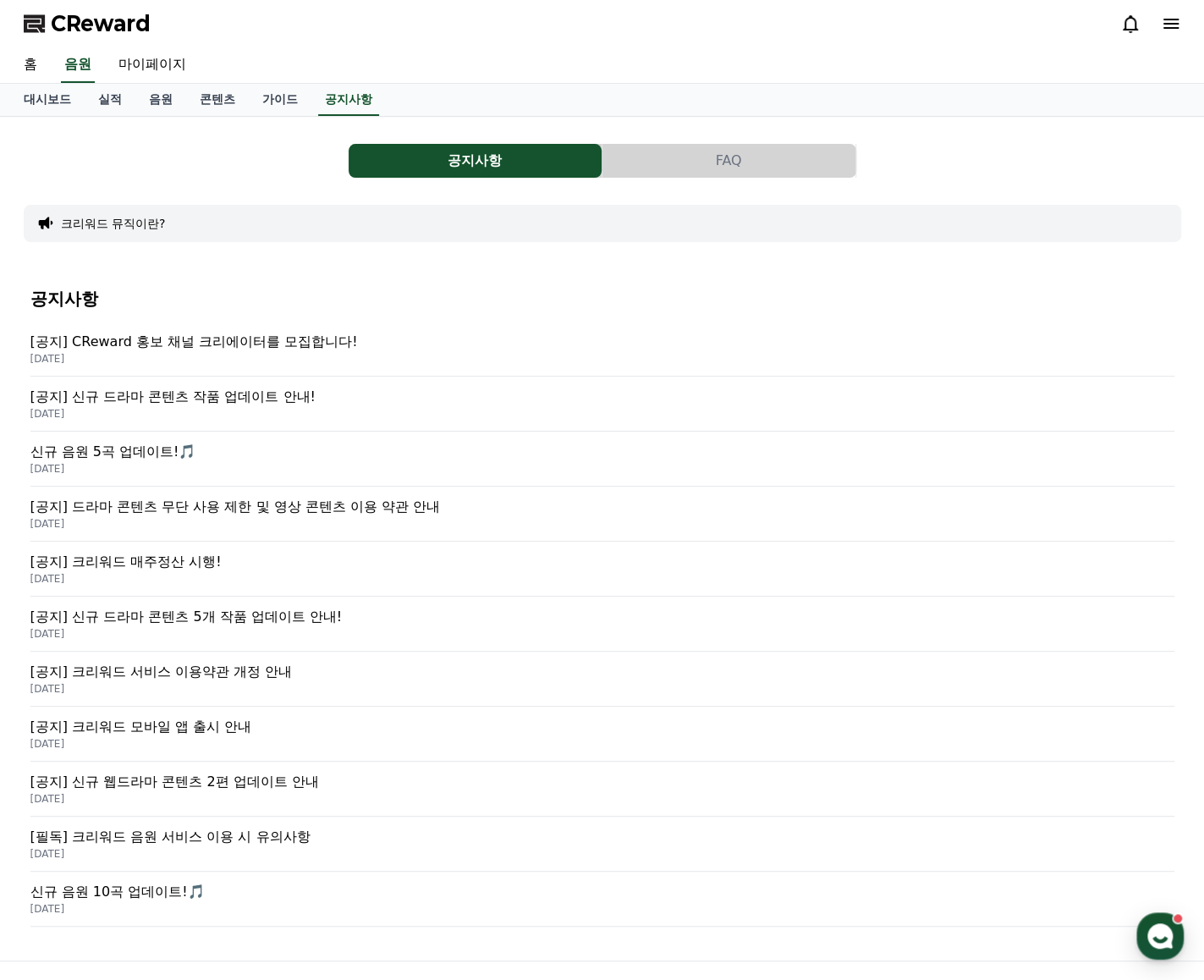
click at [207, 619] on p "[공지] 신규 드라마 콘텐츠 5개 작품 업데이트 안내!" at bounding box center [602, 617] width 1144 height 21
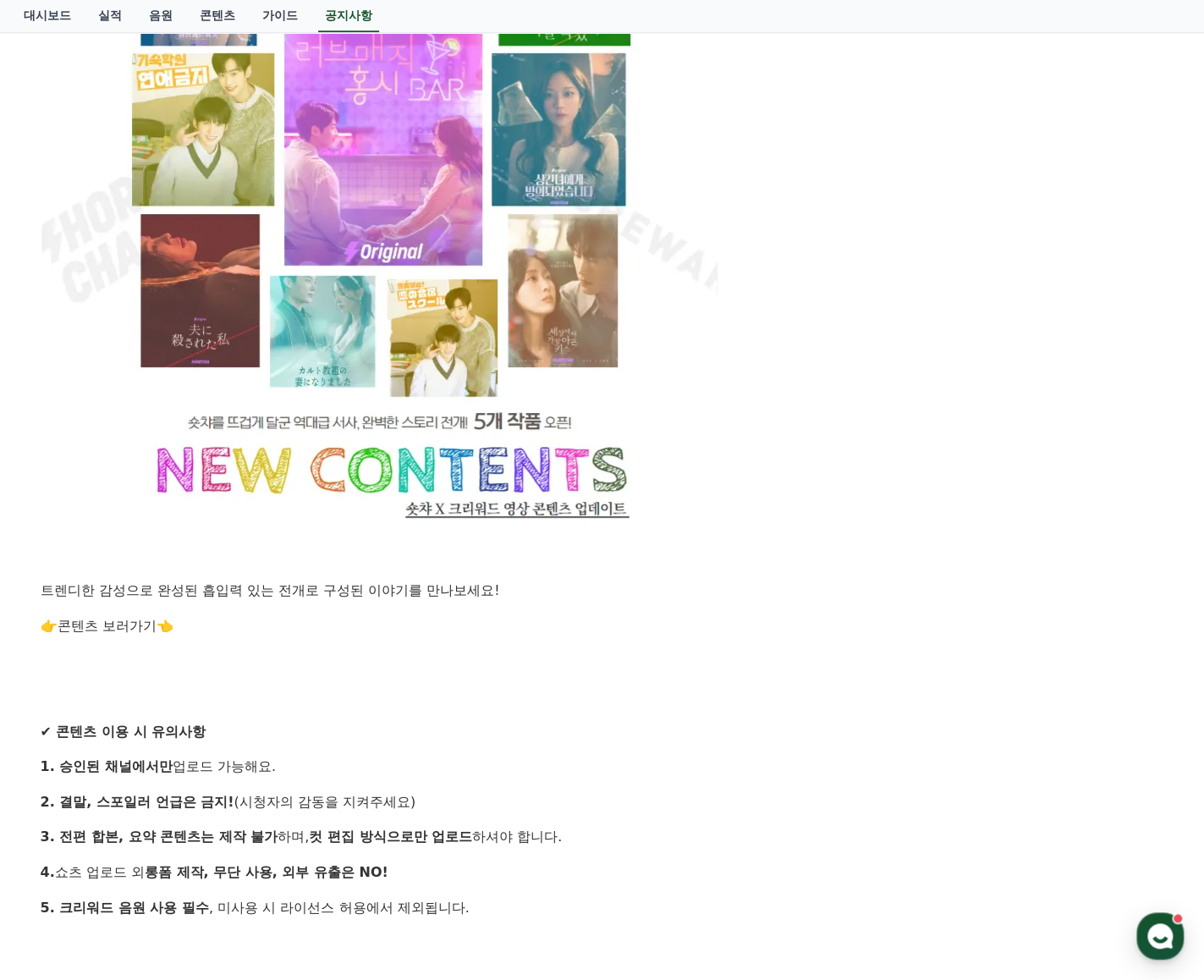
scroll to position [1354, 0]
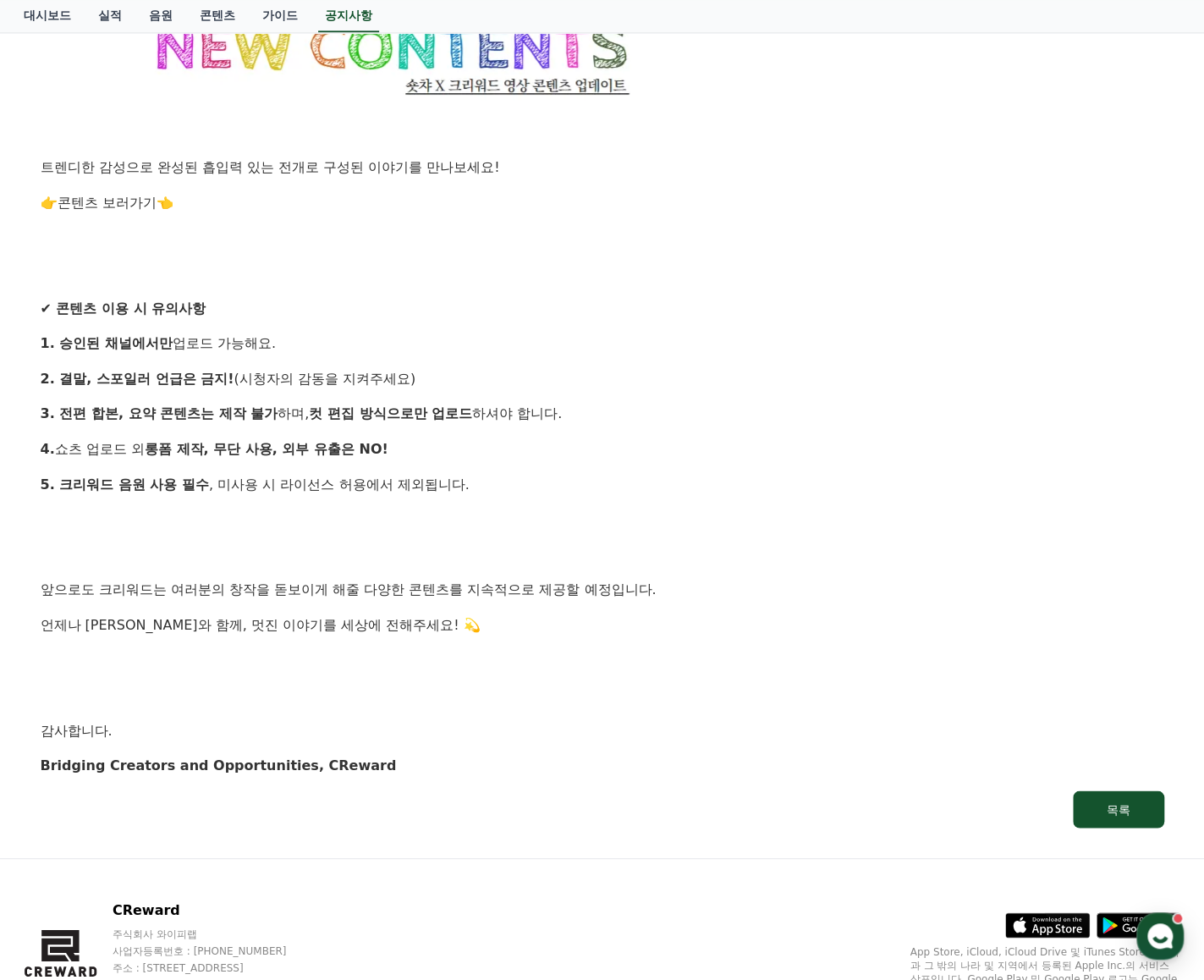
click at [92, 202] on link "콘텐츠 보러가기" at bounding box center [107, 203] width 99 height 16
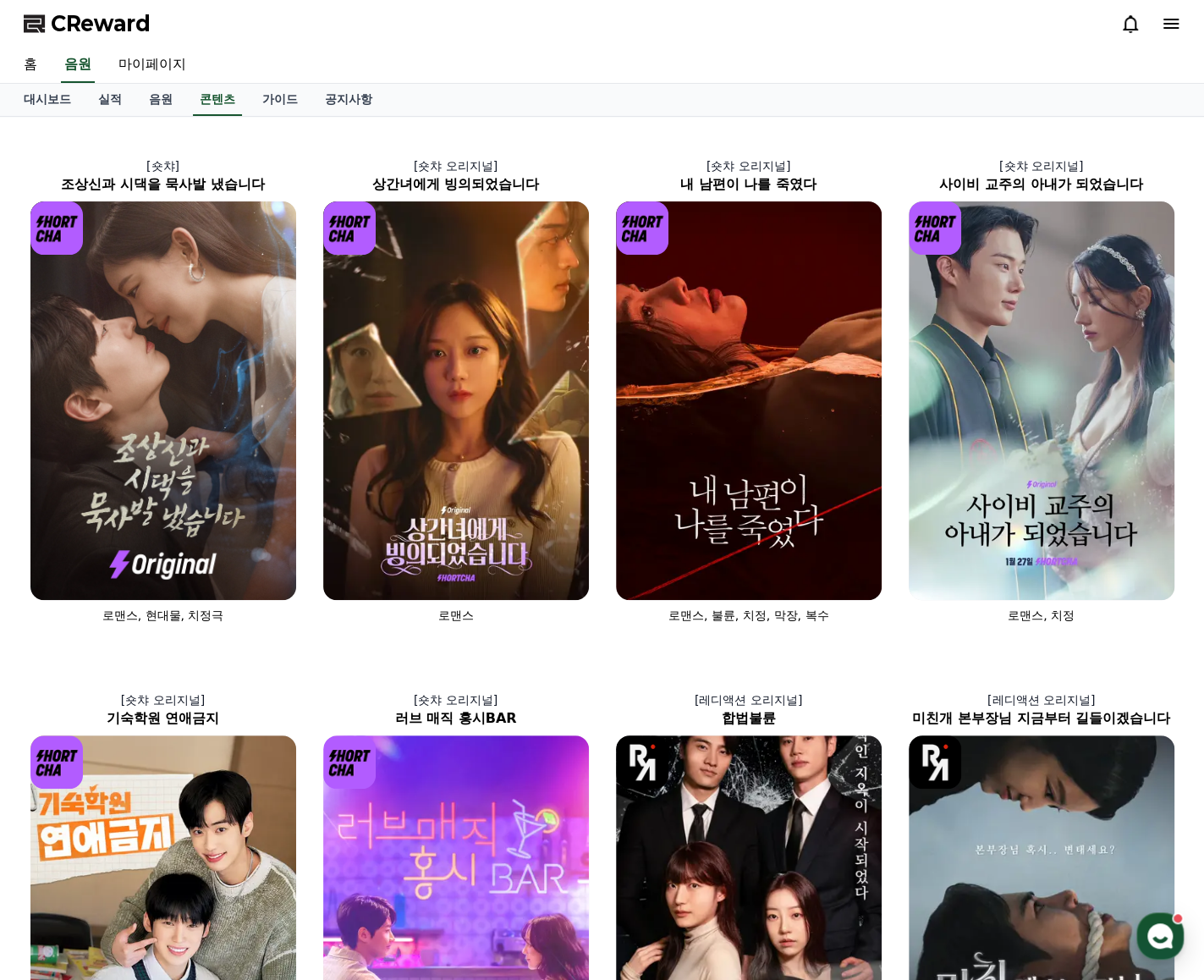
click at [609, 91] on div "대시보드 실적 음원 콘텐츠 가이드 공지사항" at bounding box center [602, 100] width 1184 height 32
click at [293, 647] on div "[숏챠] 조상신과 시댁을 묵사발 냈습니다 로맨스, 현대물, 치정극 [숏챠 오리지널] 상간녀에게 빙의되었습니다 로맨스 [숏챠 오리지널] 내 남편…" at bounding box center [602, 914] width 1171 height 1581
